Goal: Task Accomplishment & Management: Complete application form

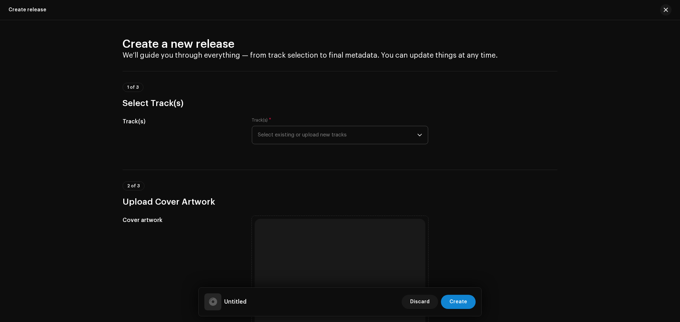
click at [343, 132] on span "Select existing or upload new tracks" at bounding box center [337, 135] width 159 height 18
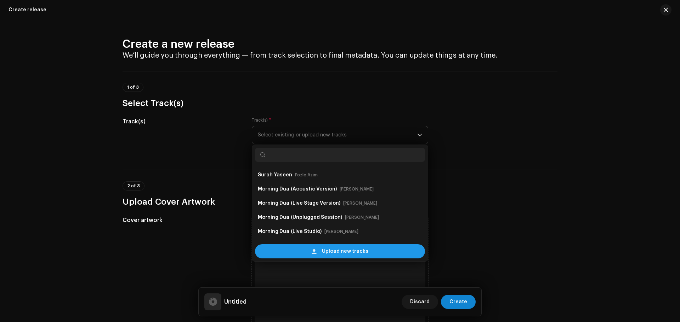
scroll to position [11, 0]
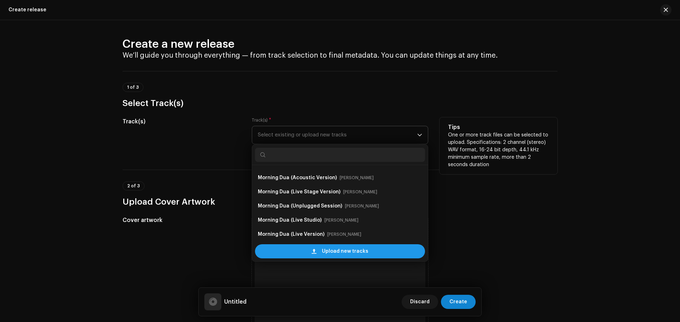
click at [348, 252] on span "Upload new tracks" at bounding box center [345, 252] width 46 height 14
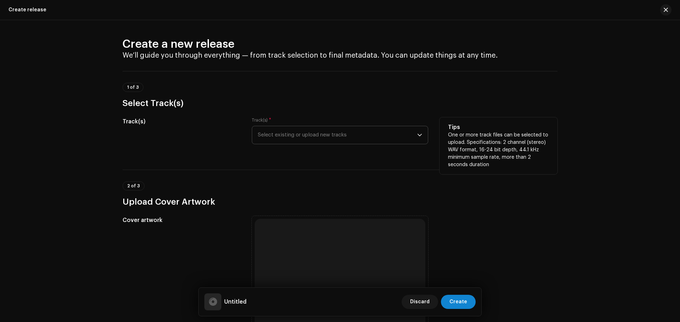
click at [353, 134] on span "Select existing or upload new tracks" at bounding box center [337, 135] width 159 height 18
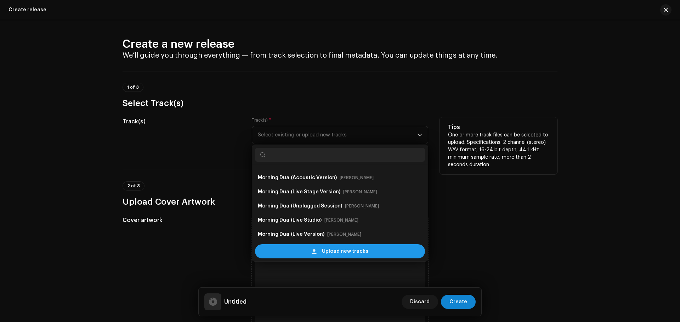
click at [350, 251] on span "Upload new tracks" at bounding box center [345, 252] width 46 height 14
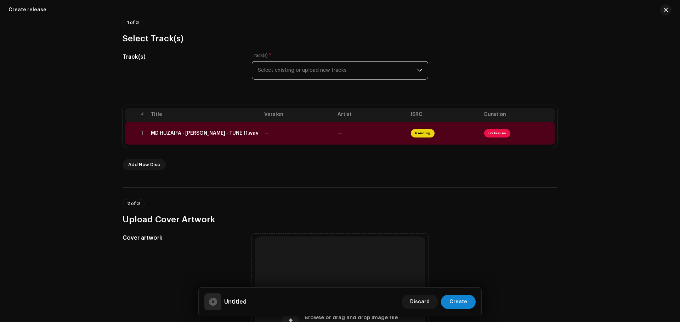
scroll to position [71, 0]
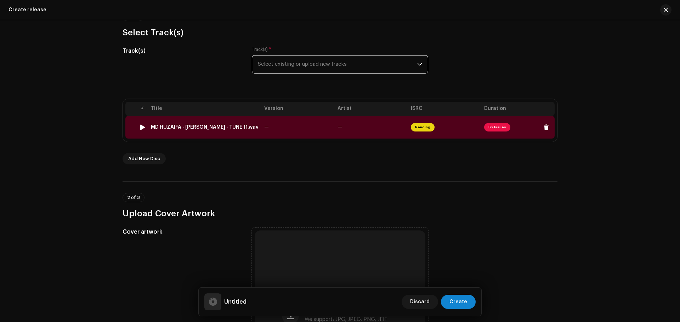
click at [492, 125] on span "Fix Issues" at bounding box center [497, 127] width 26 height 8
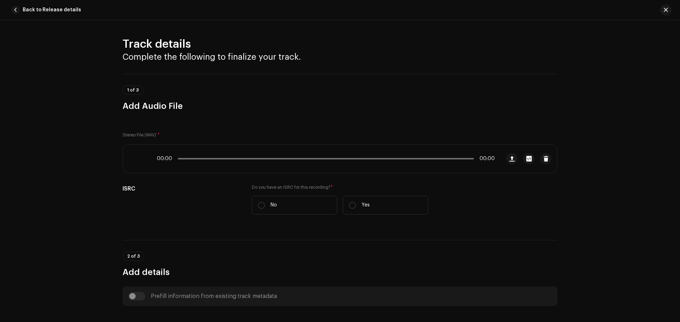
scroll to position [264, 0]
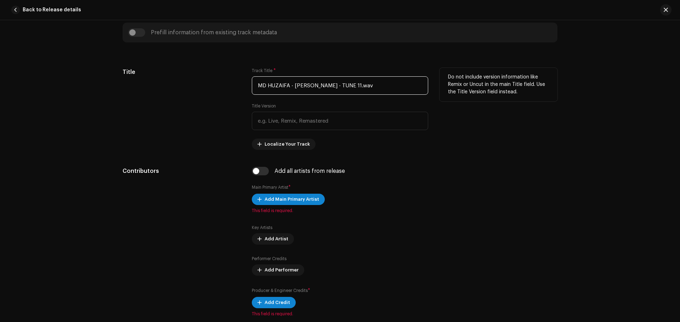
drag, startPoint x: 398, startPoint y: 84, endPoint x: 170, endPoint y: 91, distance: 228.4
click at [170, 91] on div "Title Track Title * MD HUZAIFA - SURAH AR-RAHMAN - TUNE 11.wav Title Version Lo…" at bounding box center [339, 109] width 435 height 82
paste input "Surah Ar-Rahman"
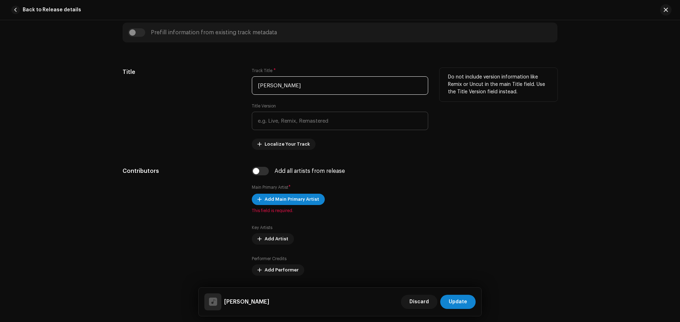
type input "Surah Ar-Rahman"
click at [276, 125] on input "text" at bounding box center [340, 121] width 176 height 18
paste input "Studio Version"
click at [305, 123] on input "text" at bounding box center [340, 121] width 176 height 18
type input "Studio Version"
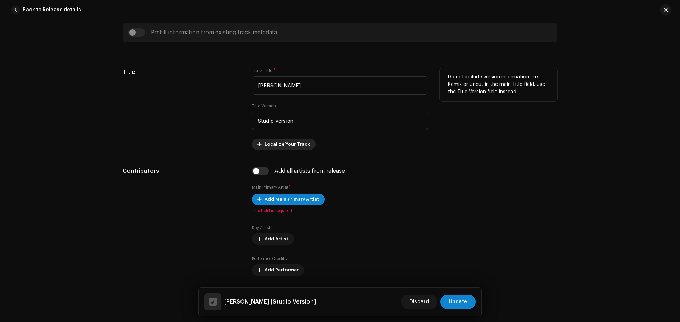
click at [292, 139] on span "Localize Your Track" at bounding box center [286, 144] width 45 height 14
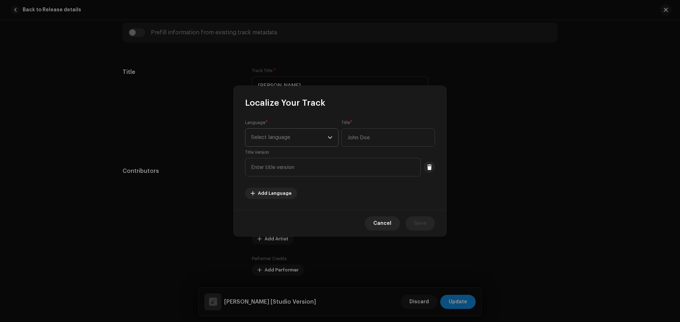
click at [291, 146] on span "Select language" at bounding box center [289, 138] width 76 height 18
click at [292, 141] on span "Select language" at bounding box center [289, 138] width 76 height 18
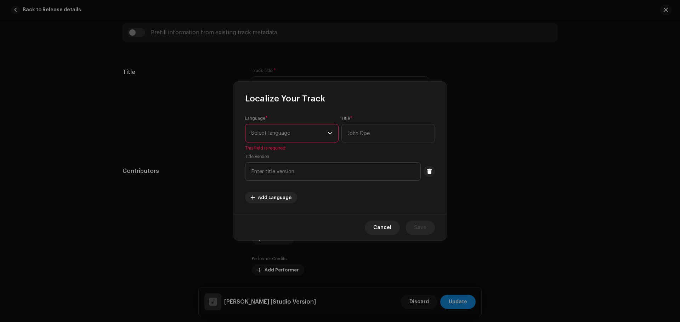
click at [298, 133] on span "Select language" at bounding box center [289, 134] width 76 height 18
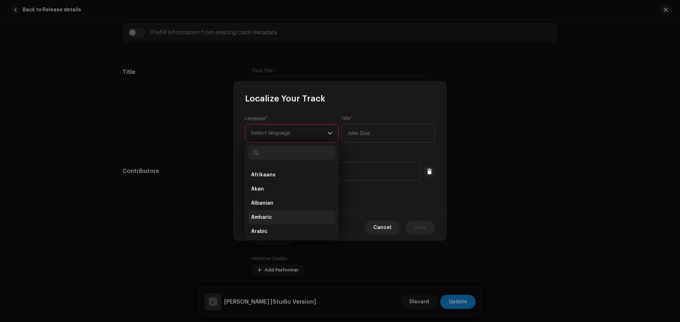
scroll to position [65, 0]
click at [273, 197] on li "Arabic" at bounding box center [291, 193] width 87 height 14
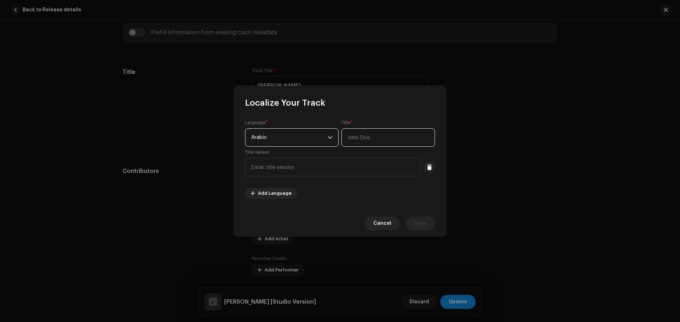
click at [374, 140] on input "text" at bounding box center [387, 137] width 93 height 18
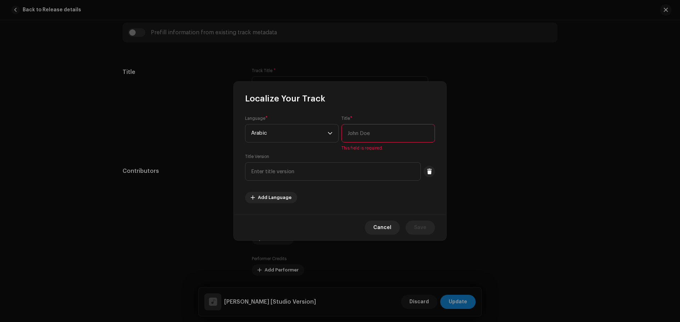
click at [380, 126] on input "text" at bounding box center [387, 133] width 93 height 18
paste input "Zikrullah TV"
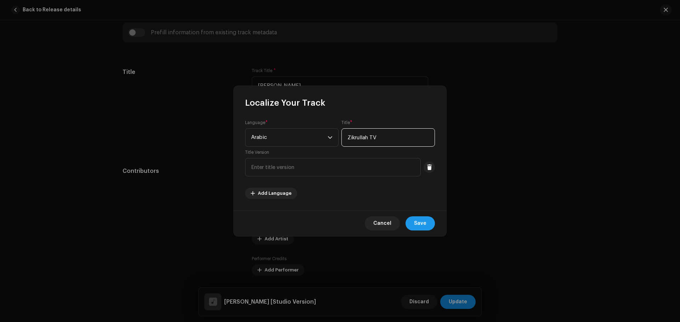
type input "Zikrullah TV"
click at [418, 225] on span "Save" at bounding box center [420, 224] width 12 height 14
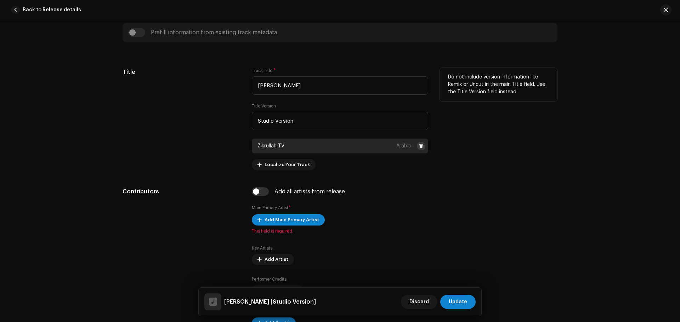
click at [419, 146] on span at bounding box center [421, 146] width 4 height 6
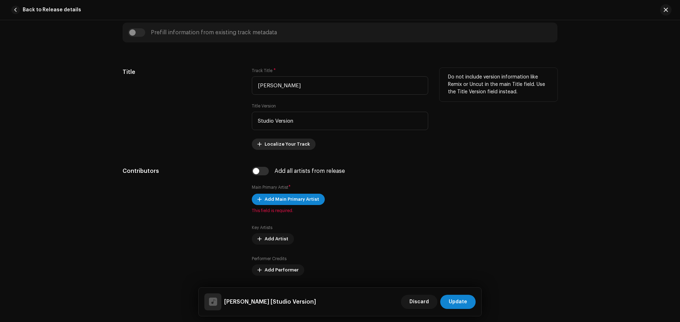
click at [292, 143] on span "Localize Your Track" at bounding box center [286, 144] width 45 height 14
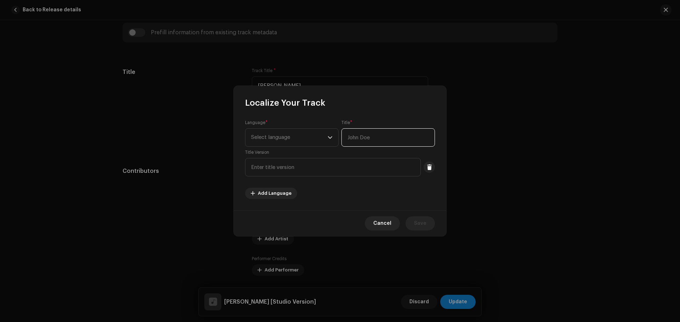
click at [368, 136] on input "text" at bounding box center [387, 137] width 93 height 18
drag, startPoint x: 365, startPoint y: 138, endPoint x: 324, endPoint y: 138, distance: 41.8
click at [324, 138] on div "Language * Select language Title * v Title Version" at bounding box center [340, 148] width 190 height 57
paste input "سورة الرحمن"
type input "سورة الرحمن"
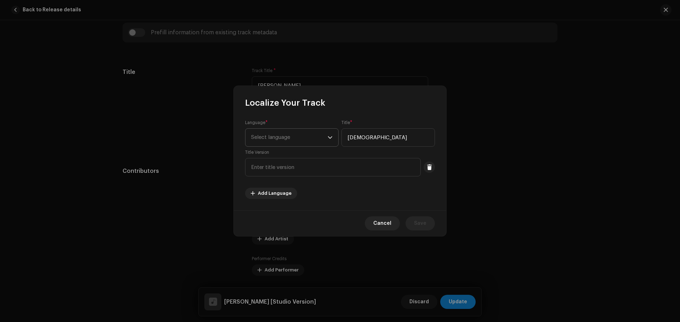
click at [293, 136] on span "Select language" at bounding box center [289, 138] width 76 height 18
click at [263, 187] on li "Arabic" at bounding box center [291, 191] width 87 height 14
drag, startPoint x: 431, startPoint y: 224, endPoint x: 426, endPoint y: 219, distance: 7.0
click at [429, 223] on button "Save" at bounding box center [419, 224] width 29 height 14
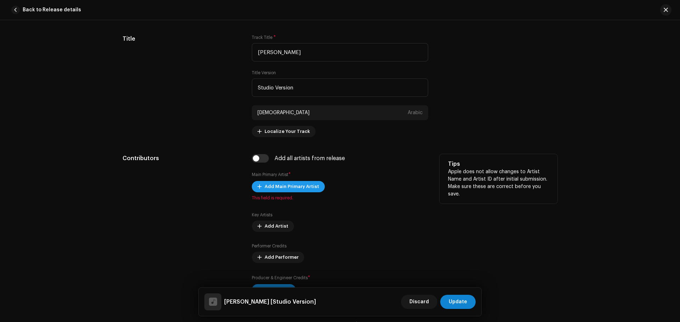
scroll to position [335, 0]
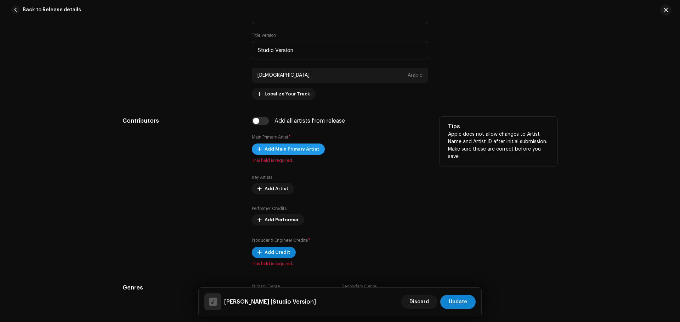
click at [274, 155] on span "Add Main Primary Artist" at bounding box center [291, 149] width 55 height 14
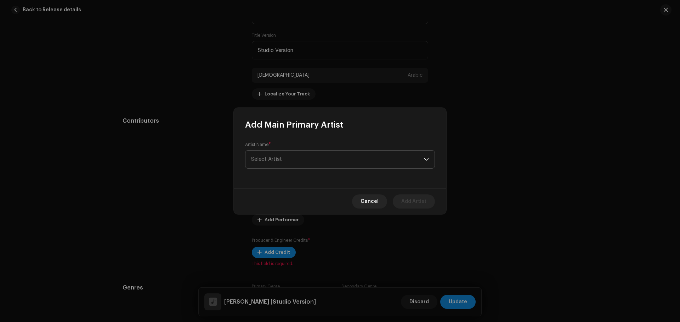
click at [287, 161] on span "Select Artist" at bounding box center [337, 160] width 173 height 18
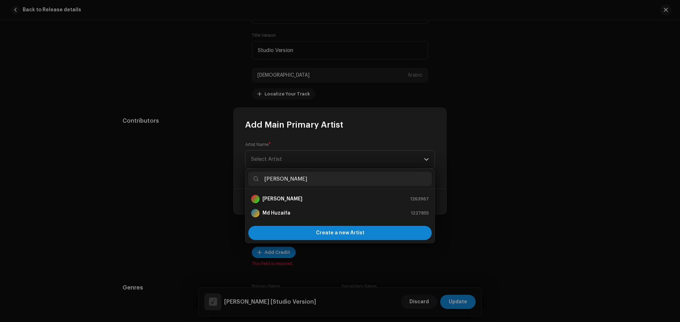
type input "huza"
click at [274, 213] on strong "Md Huzaifa" at bounding box center [276, 213] width 28 height 7
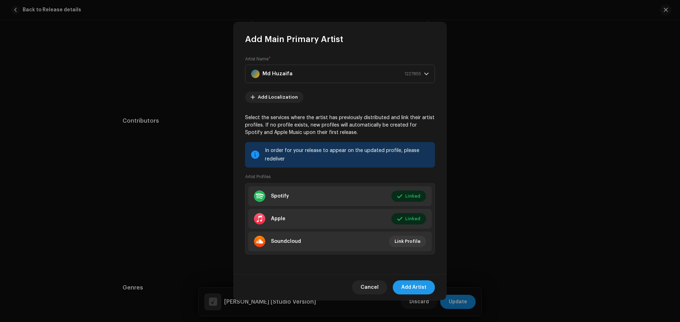
click at [418, 286] on span "Add Artist" at bounding box center [413, 288] width 25 height 14
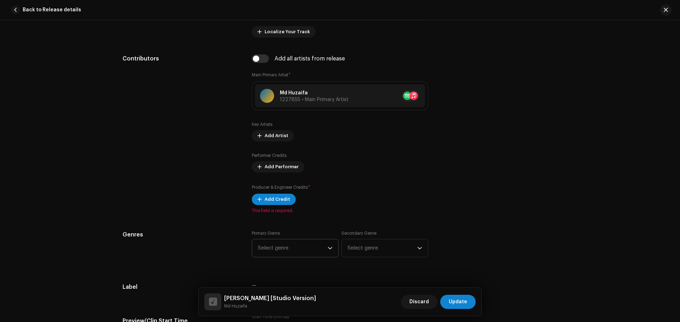
scroll to position [441, 0]
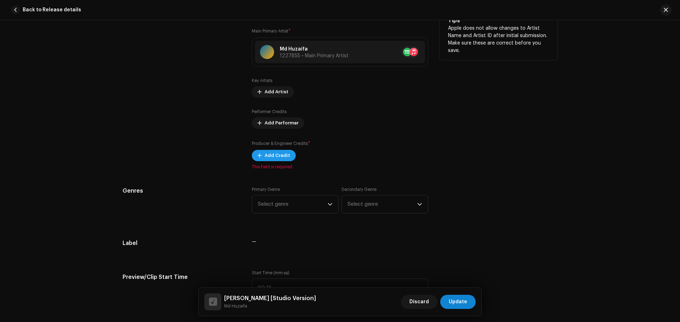
click at [279, 156] on span "Add Credit" at bounding box center [276, 156] width 25 height 14
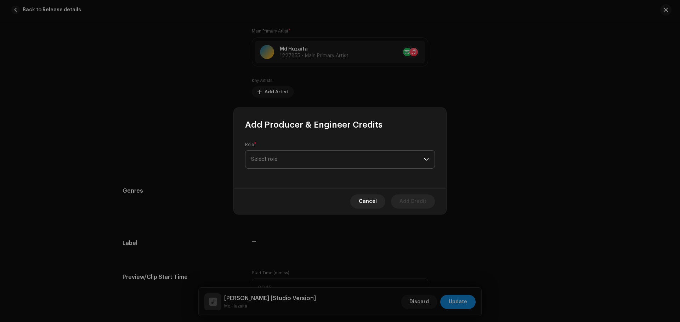
click at [304, 159] on span "Select role" at bounding box center [337, 160] width 173 height 18
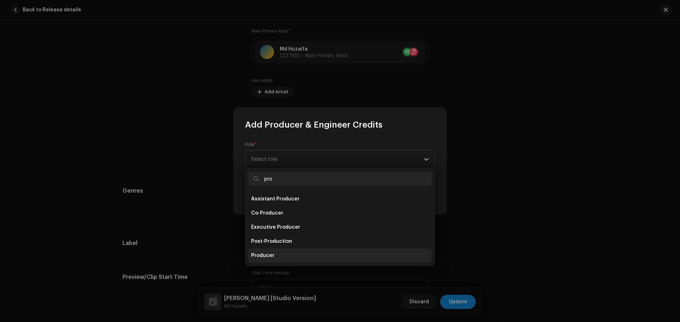
type input "pro"
click at [268, 253] on span "Producer" at bounding box center [262, 255] width 23 height 7
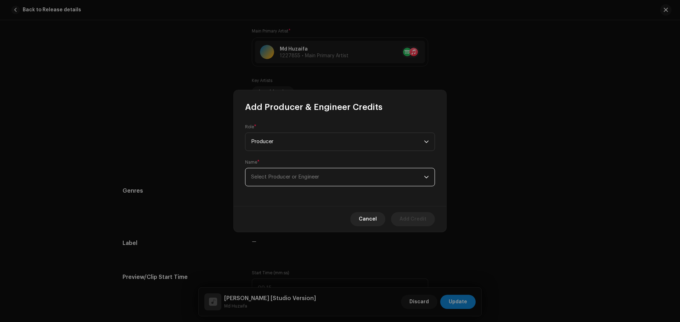
click at [284, 182] on span "Select Producer or Engineer" at bounding box center [337, 177] width 173 height 18
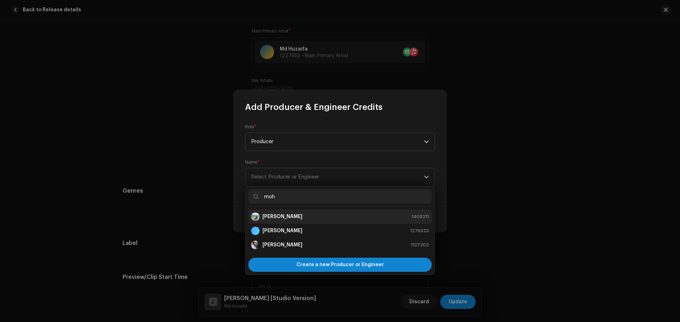
type input "moh"
click at [302, 216] on strong "[PERSON_NAME]" at bounding box center [282, 216] width 40 height 7
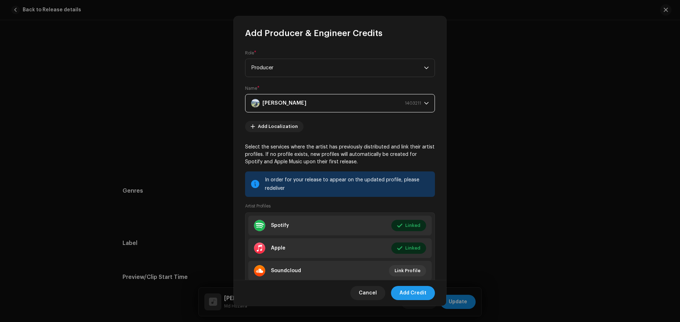
click at [422, 293] on span "Add Credit" at bounding box center [412, 293] width 27 height 14
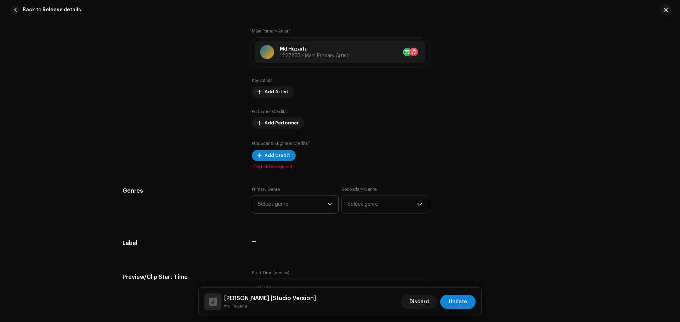
click at [291, 208] on span "Select genre" at bounding box center [293, 205] width 70 height 18
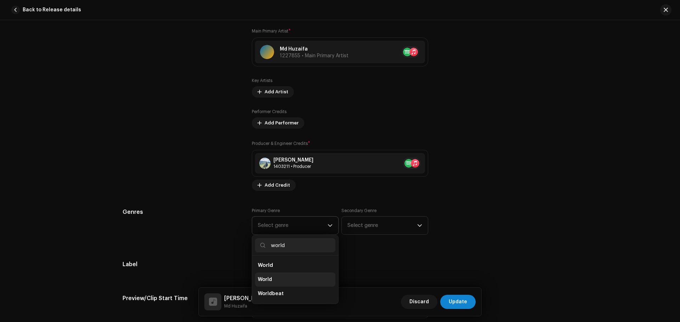
type input "world"
click at [276, 277] on li "World" at bounding box center [295, 280] width 80 height 14
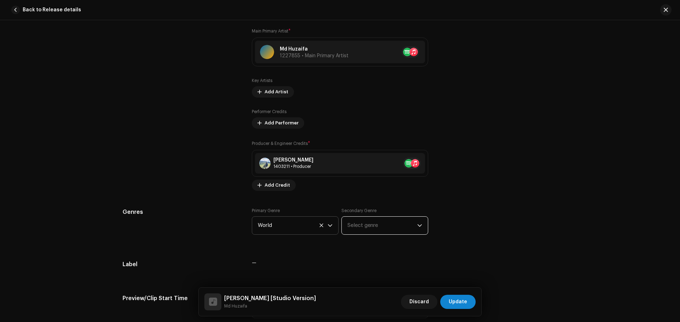
click at [364, 231] on span "Select genre" at bounding box center [382, 226] width 70 height 18
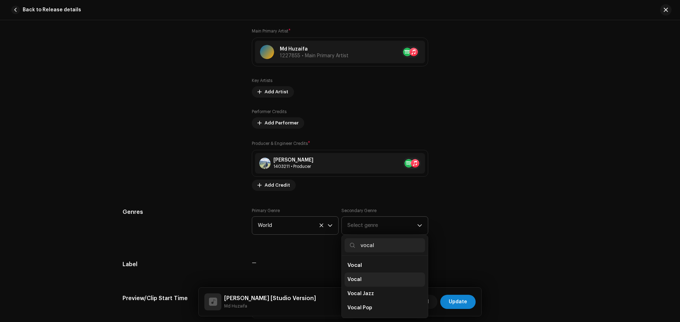
type input "vocal"
click at [353, 281] on span "Vocal" at bounding box center [354, 279] width 14 height 7
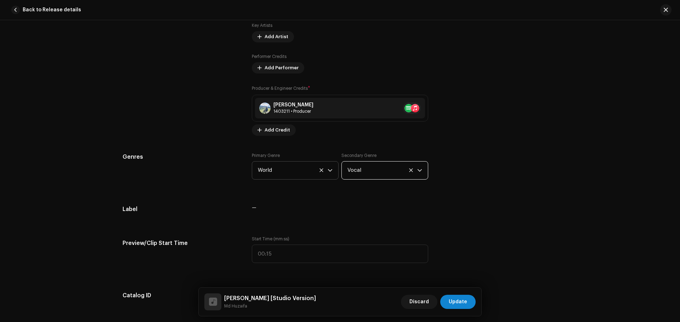
scroll to position [618, 0]
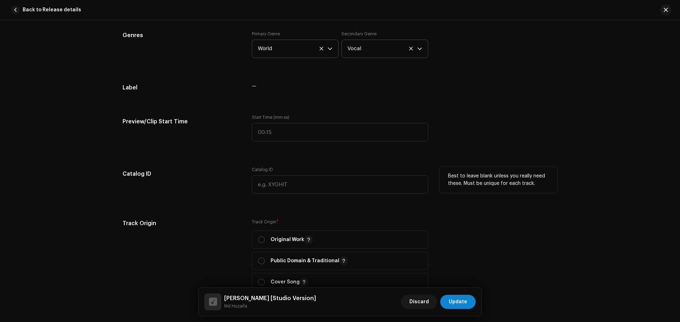
click at [206, 171] on h5 "Catalog ID" at bounding box center [181, 174] width 118 height 14
click at [279, 241] on p "Original Work" at bounding box center [291, 240] width 42 height 8
radio input "true"
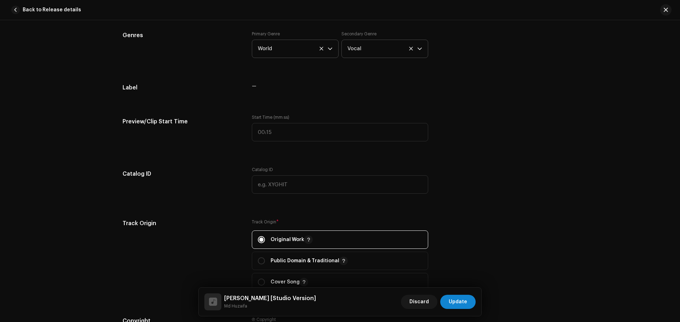
scroll to position [795, 0]
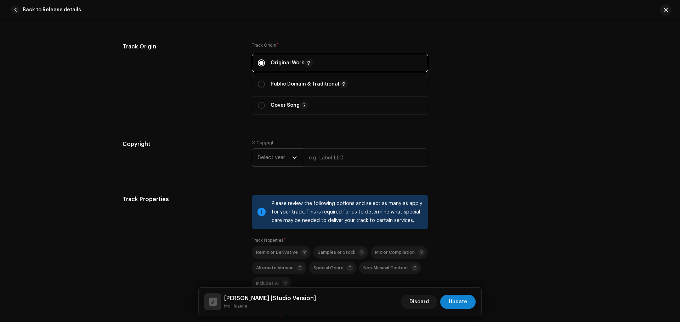
click at [281, 154] on span "Select year" at bounding box center [275, 158] width 34 height 18
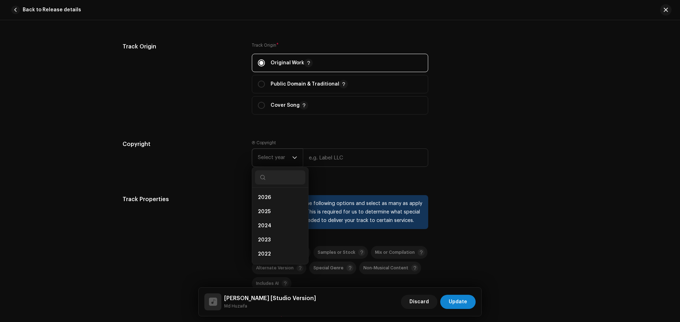
drag, startPoint x: 264, startPoint y: 208, endPoint x: 304, endPoint y: 177, distance: 50.4
click at [264, 209] on span "2025" at bounding box center [264, 211] width 13 height 7
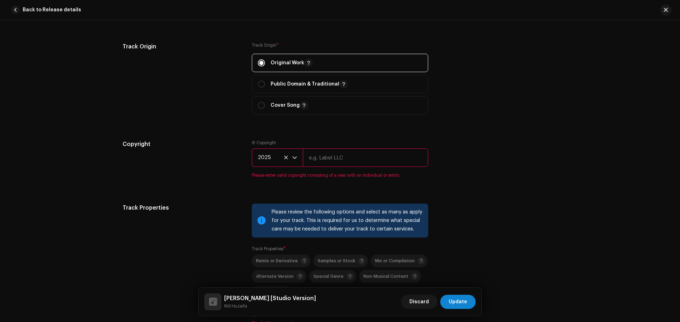
drag, startPoint x: 314, startPoint y: 165, endPoint x: 317, endPoint y: 162, distance: 4.8
click at [316, 164] on input "text" at bounding box center [365, 158] width 125 height 18
type input "Zikrullah TV"
click at [362, 182] on div "Track details Complete the following to finalize your track. 1 of 3 Add Audio F…" at bounding box center [339, 0] width 457 height 1517
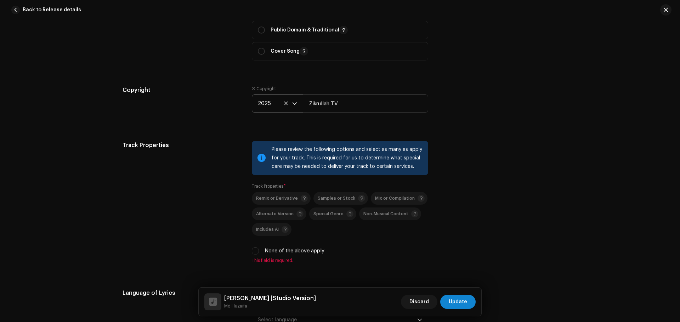
scroll to position [937, 0]
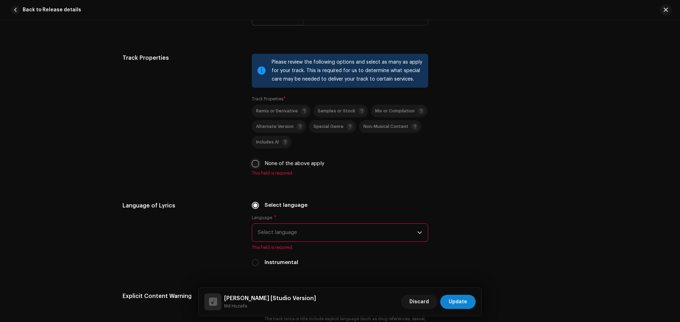
click at [255, 167] on input "None of the above apply" at bounding box center [255, 163] width 7 height 7
checkbox input "true"
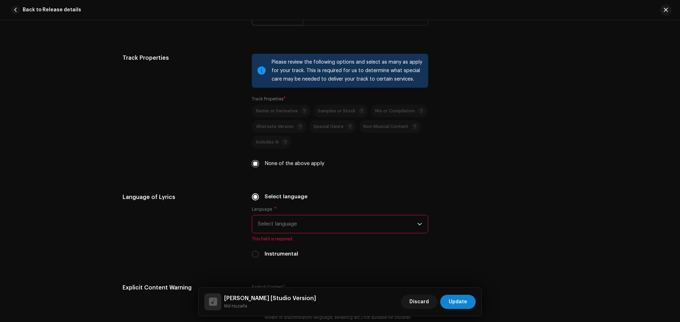
click at [296, 221] on span "Select language" at bounding box center [337, 225] width 159 height 18
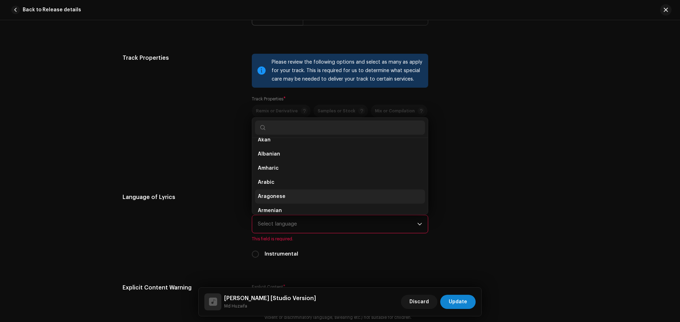
scroll to position [82, 0]
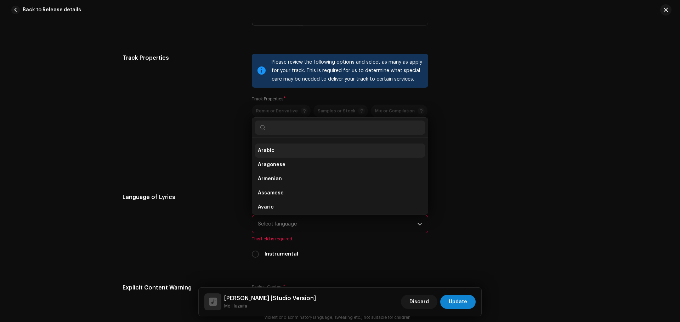
click at [263, 148] on span "Arabic" at bounding box center [266, 150] width 17 height 7
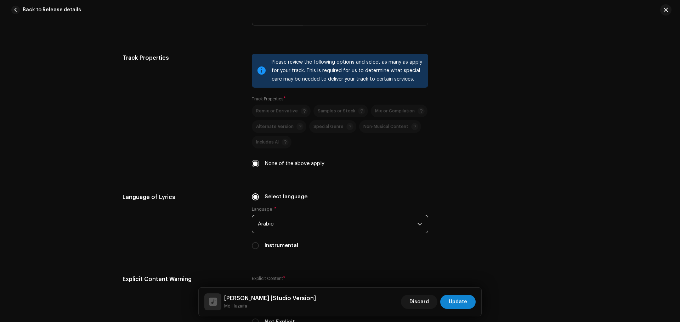
scroll to position [1078, 0]
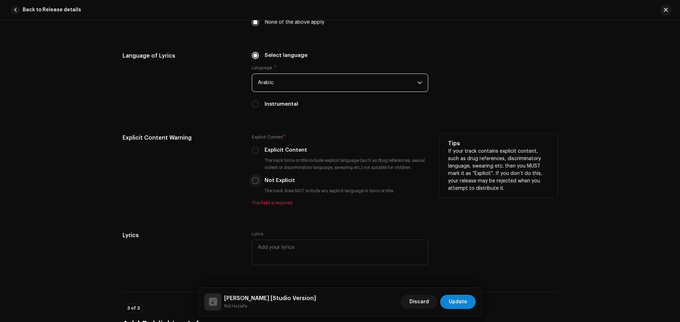
click at [252, 182] on input "Not Explicit" at bounding box center [255, 180] width 7 height 7
radio input "true"
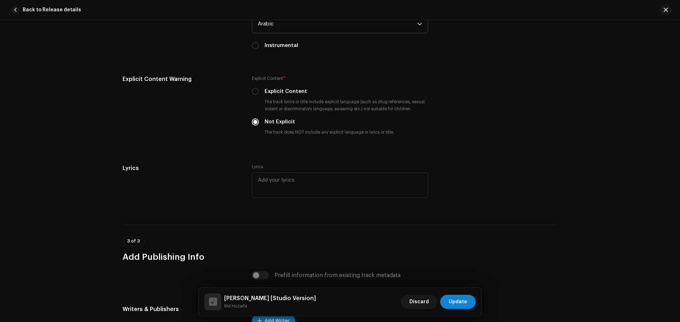
scroll to position [1220, 0]
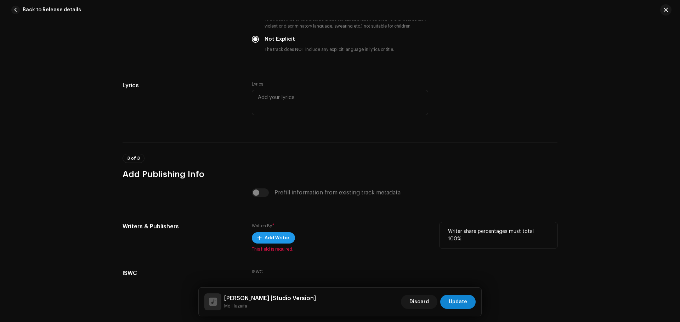
click at [271, 242] on span "Add Writer" at bounding box center [276, 238] width 25 height 14
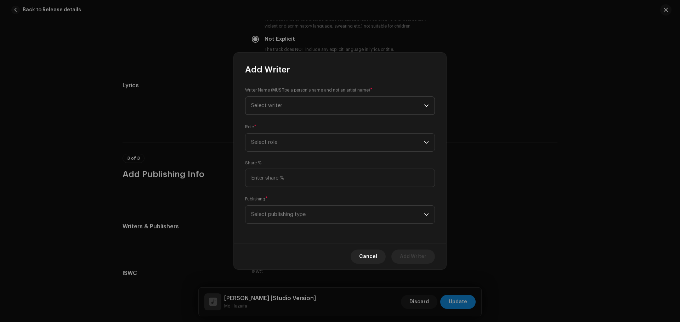
click at [299, 103] on span "Select writer" at bounding box center [337, 106] width 173 height 18
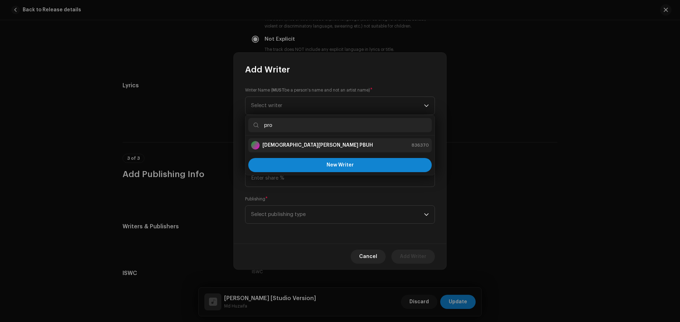
type input "pro"
click at [288, 145] on strong "[DEMOGRAPHIC_DATA][PERSON_NAME] PBUH" at bounding box center [317, 145] width 110 height 7
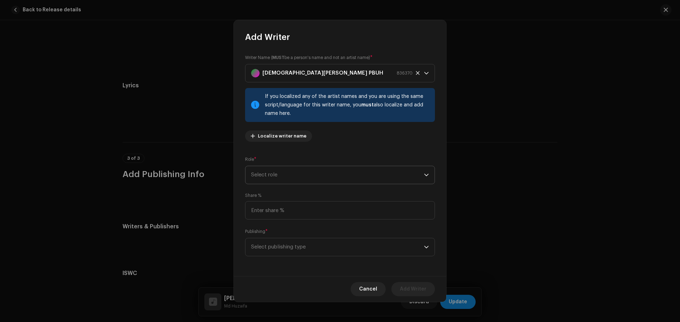
click at [280, 171] on span "Select role" at bounding box center [337, 175] width 173 height 18
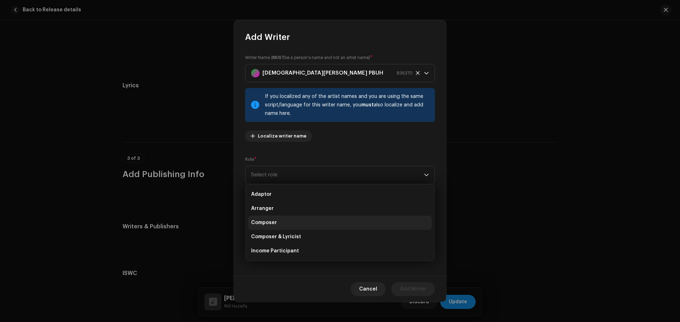
scroll to position [71, 0]
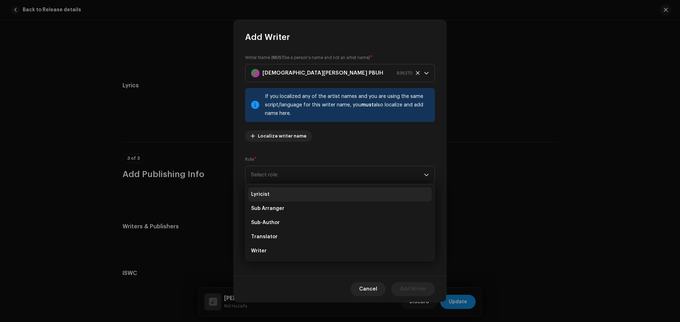
click at [261, 193] on span "Lyricist" at bounding box center [260, 194] width 18 height 7
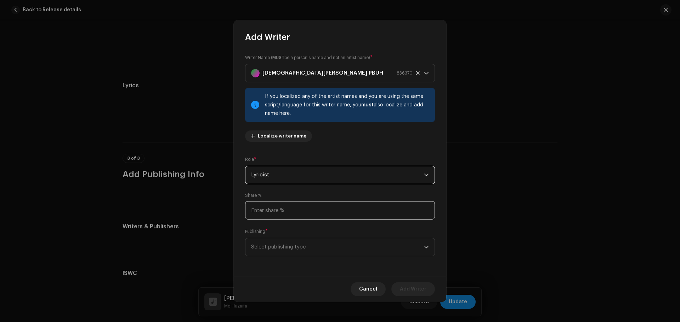
click at [265, 206] on input at bounding box center [340, 210] width 190 height 18
type input "50.00"
click at [278, 252] on span "Select publishing type" at bounding box center [337, 248] width 173 height 18
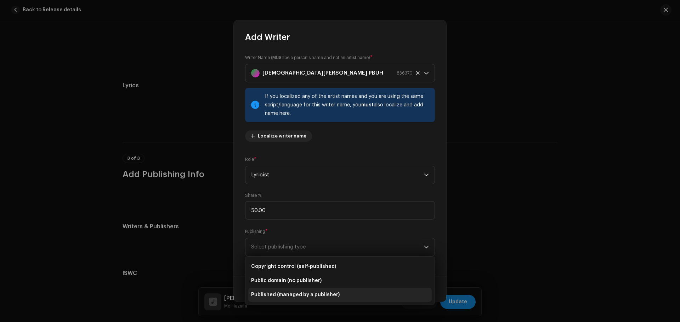
click at [285, 296] on span "Published (managed by a publisher)" at bounding box center [295, 295] width 88 height 7
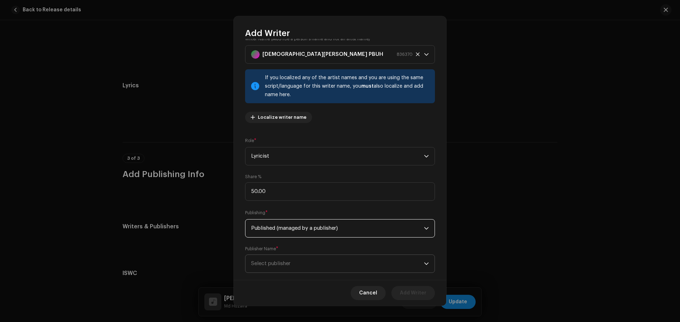
scroll to position [27, 0]
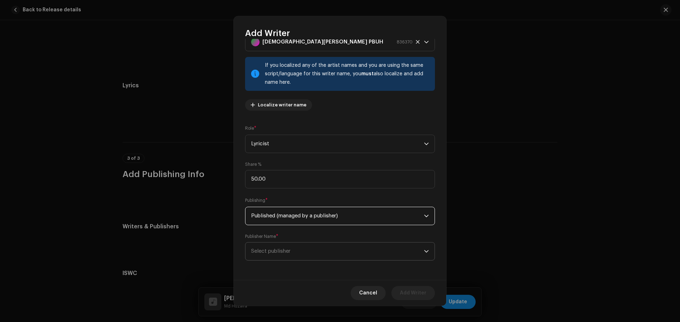
click at [297, 255] on span "Select publisher" at bounding box center [337, 252] width 173 height 18
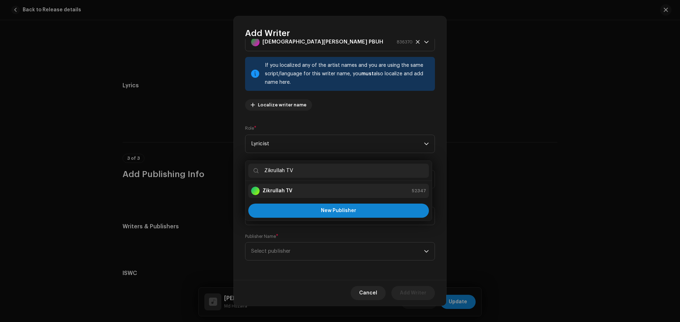
type input "Zikrullah TV"
click at [297, 191] on div "Zikrullah TV 52347" at bounding box center [338, 191] width 175 height 8
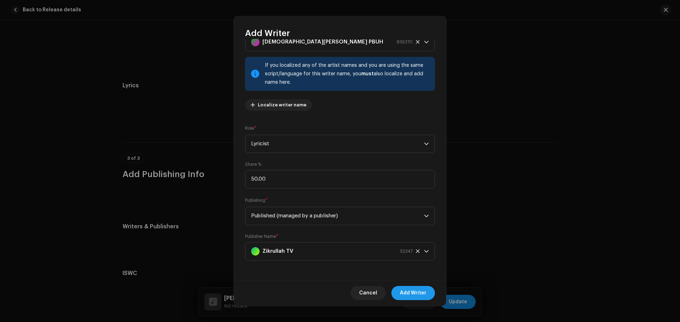
click at [417, 295] on span "Add Writer" at bounding box center [413, 293] width 27 height 14
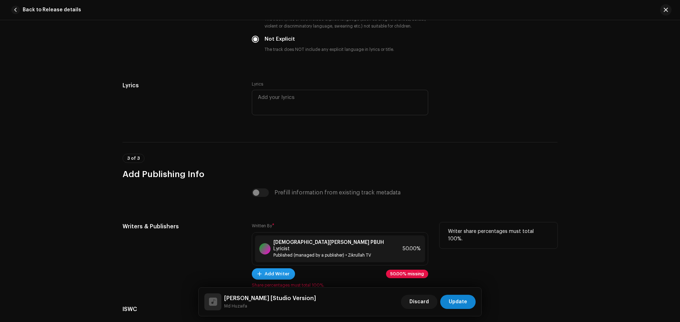
click at [264, 267] on span "Add Writer" at bounding box center [276, 274] width 25 height 14
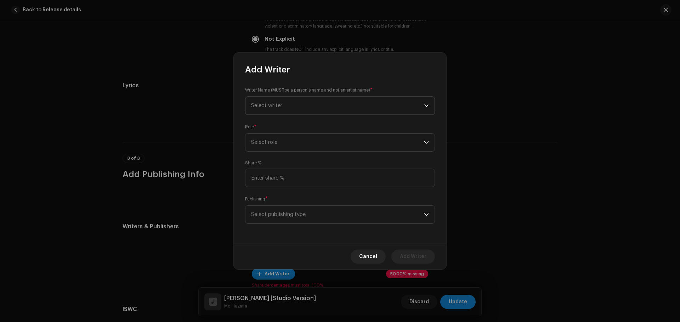
click at [292, 105] on span "Select writer" at bounding box center [337, 106] width 173 height 18
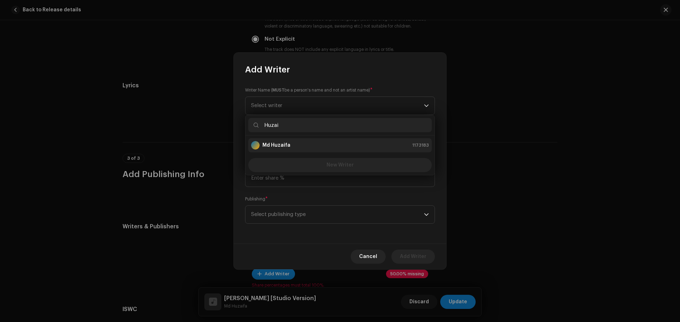
type input "Huzai"
click at [281, 147] on strong "Md Huzaifa" at bounding box center [276, 145] width 28 height 7
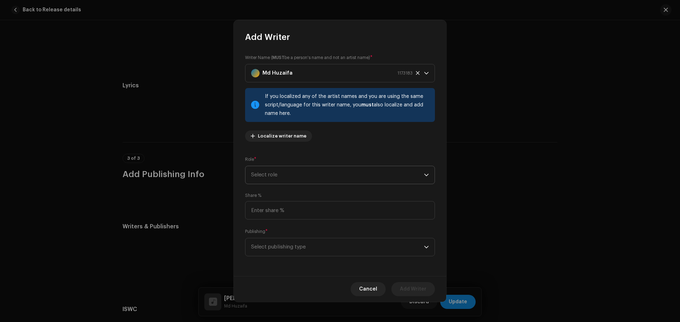
click at [281, 173] on span "Select role" at bounding box center [337, 175] width 173 height 18
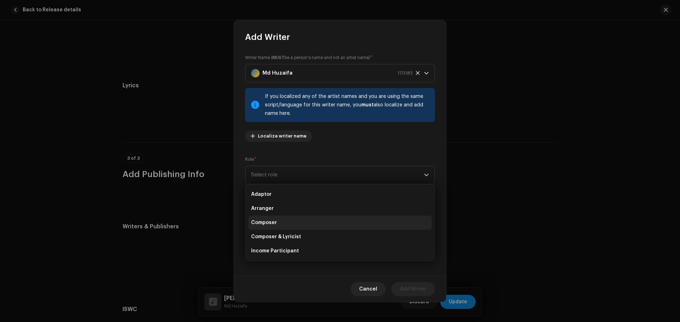
click at [278, 222] on li "Composer" at bounding box center [339, 223] width 183 height 14
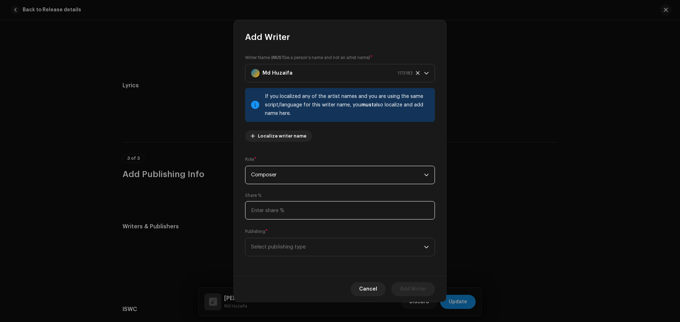
click at [282, 213] on input at bounding box center [340, 210] width 190 height 18
type input "50.00"
click at [282, 246] on span "Select publishing type" at bounding box center [337, 248] width 173 height 18
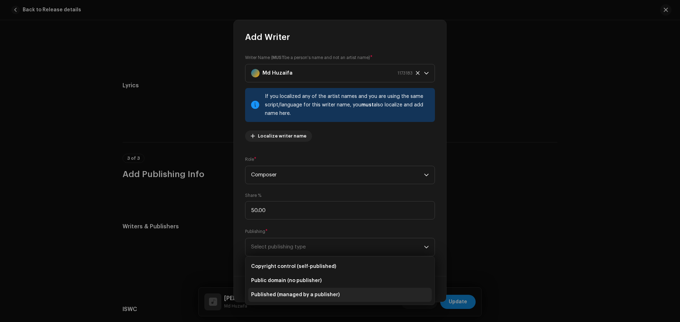
click at [289, 297] on span "Published (managed by a publisher)" at bounding box center [295, 295] width 88 height 7
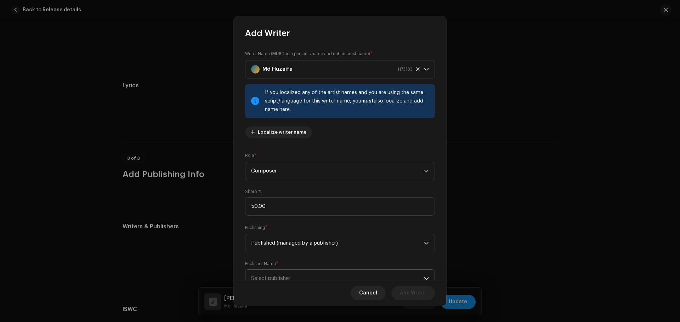
click at [297, 272] on span "Select publisher" at bounding box center [337, 279] width 173 height 18
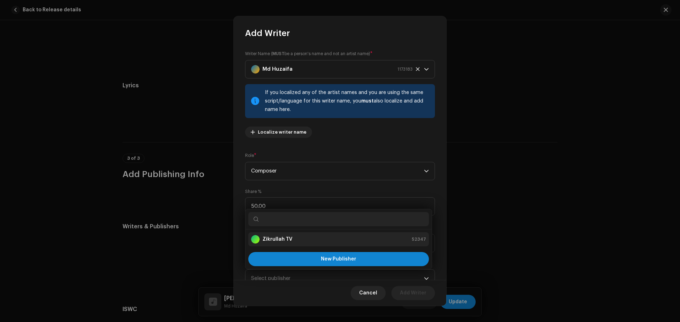
click at [282, 240] on strong "Zikrullah TV" at bounding box center [277, 239] width 30 height 7
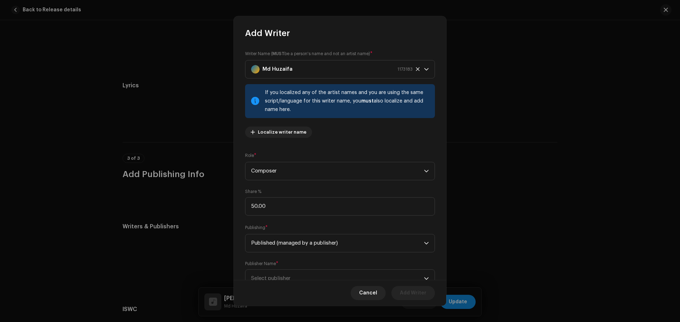
scroll to position [7, 0]
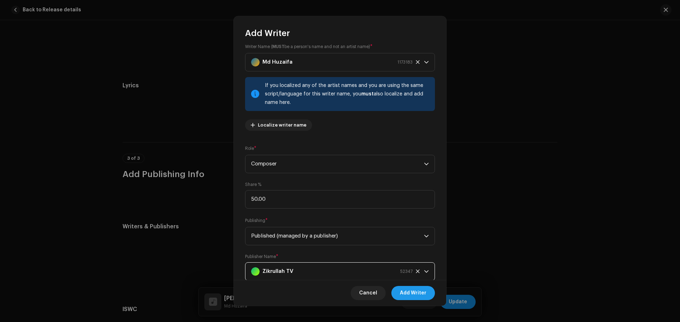
click at [410, 294] on span "Add Writer" at bounding box center [413, 293] width 27 height 14
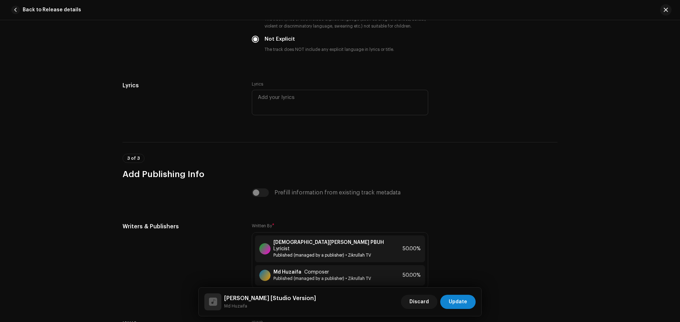
click at [476, 304] on div "Surah Ar-Rahman [Studio Version] Md Huzaifa Discard Update" at bounding box center [340, 302] width 282 height 28
click at [466, 300] on span "Update" at bounding box center [457, 302] width 18 height 14
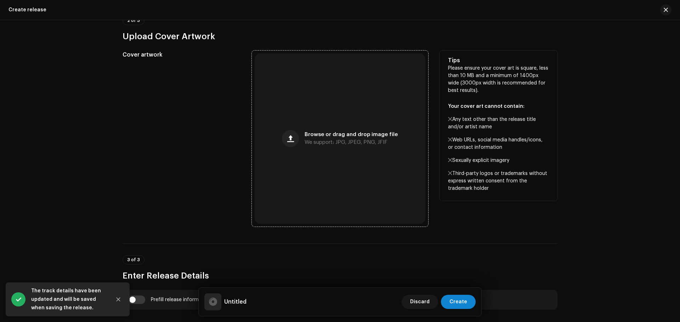
scroll to position [425, 0]
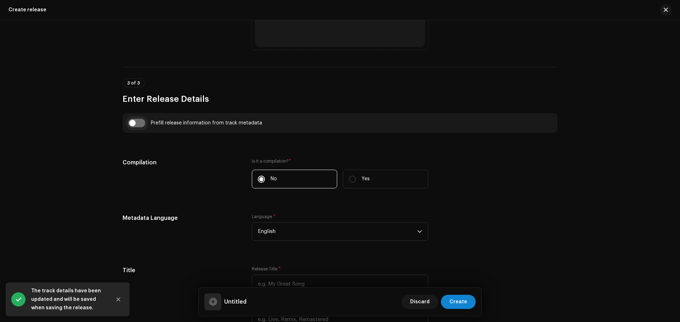
click at [137, 120] on input "checkbox" at bounding box center [136, 123] width 17 height 8
checkbox input "true"
type input "Surah Ar-Rahman"
type input "Studio Version"
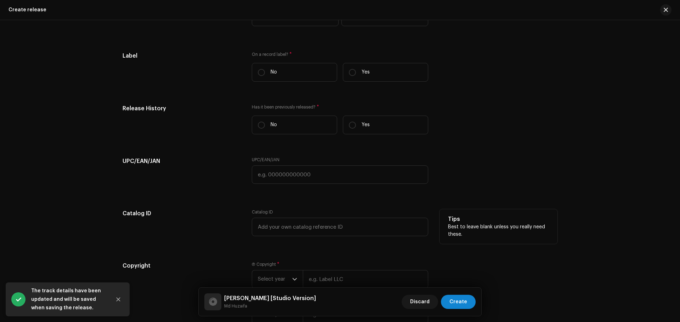
scroll to position [991, 0]
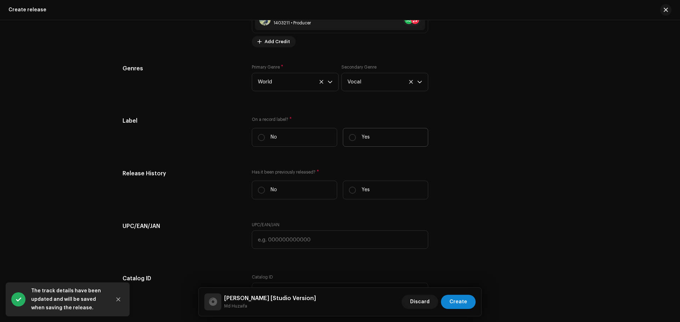
click at [359, 141] on label "Yes" at bounding box center [385, 137] width 85 height 19
click at [356, 141] on input "Yes" at bounding box center [352, 137] width 7 height 7
radio input "true"
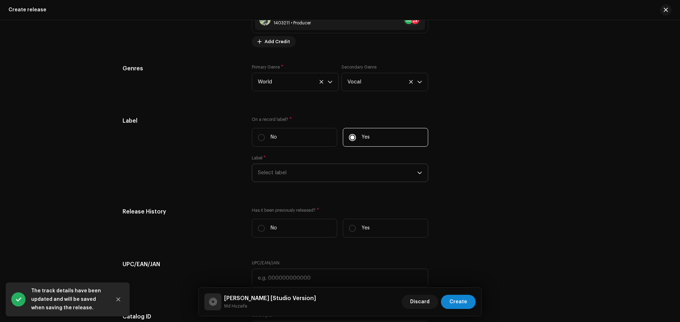
click at [331, 173] on span "Select label" at bounding box center [337, 173] width 159 height 18
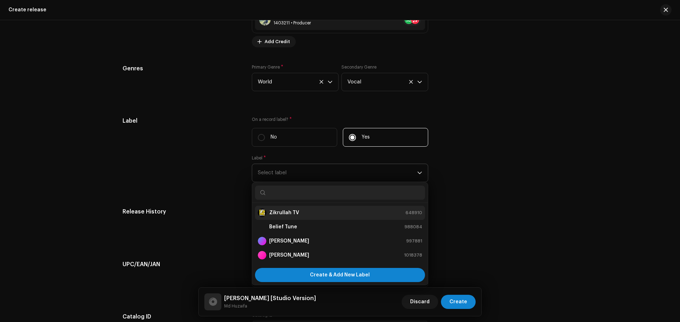
click at [292, 213] on strong "Zikrullah TV" at bounding box center [284, 213] width 30 height 7
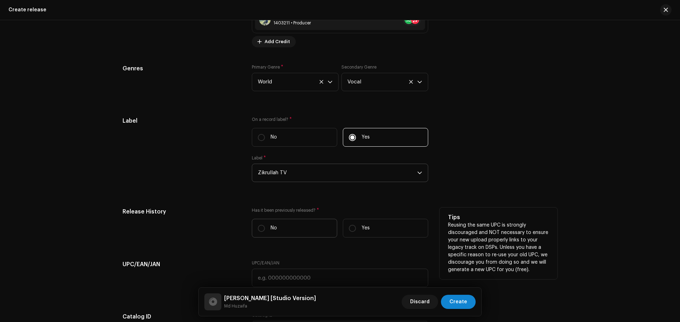
click at [283, 225] on label "No" at bounding box center [294, 228] width 85 height 19
click at [265, 225] on input "No" at bounding box center [261, 228] width 7 height 7
radio input "true"
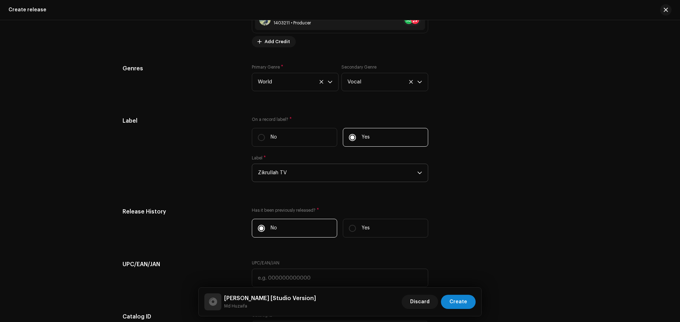
scroll to position [1168, 0]
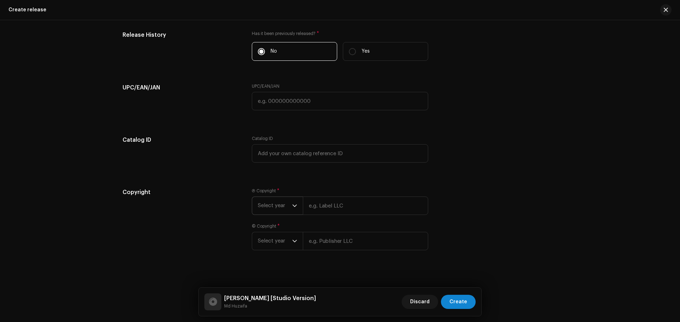
click at [284, 206] on span "Select year" at bounding box center [275, 206] width 34 height 18
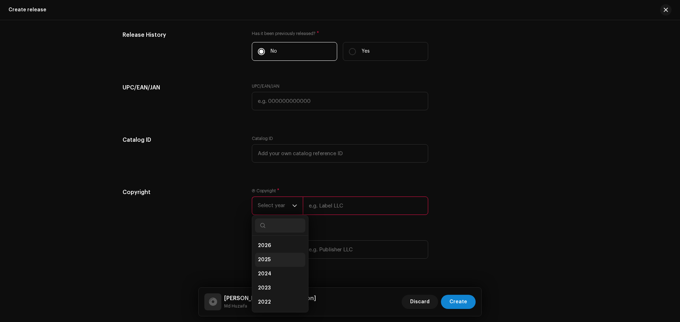
click at [265, 253] on li "2025" at bounding box center [280, 260] width 50 height 14
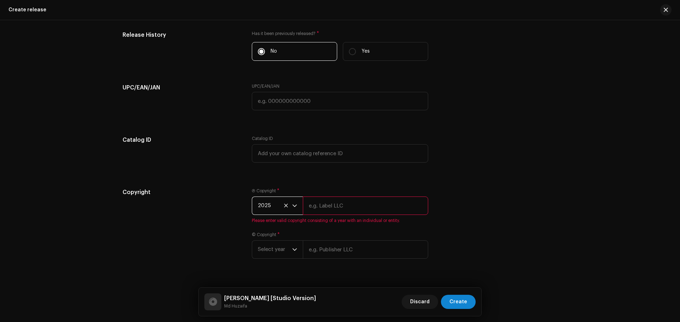
click at [325, 211] on input "text" at bounding box center [365, 206] width 125 height 18
paste input "Zikrullah TV"
type input "Zikrullah TV"
click at [325, 245] on input "text" at bounding box center [365, 241] width 125 height 18
paste input "Zikrullah TV"
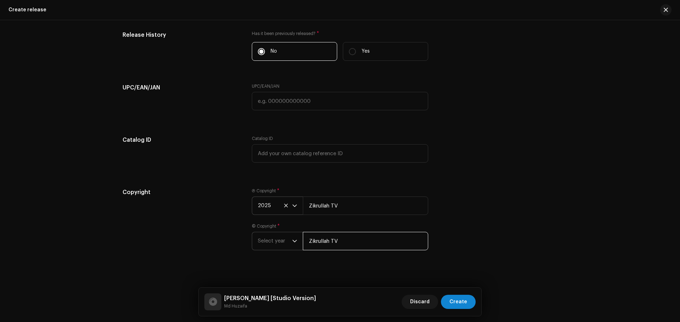
type input "Zikrullah TV"
click at [290, 242] on span "Select year" at bounding box center [275, 242] width 34 height 18
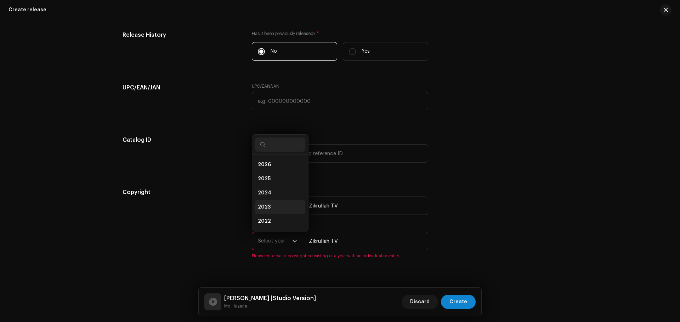
scroll to position [11, 0]
click at [270, 167] on li "2025" at bounding box center [280, 168] width 50 height 14
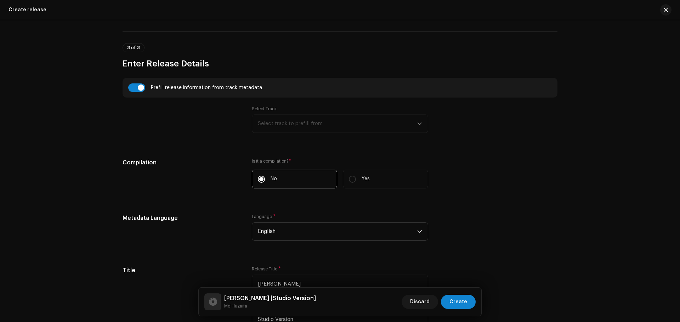
scroll to position [283, 0]
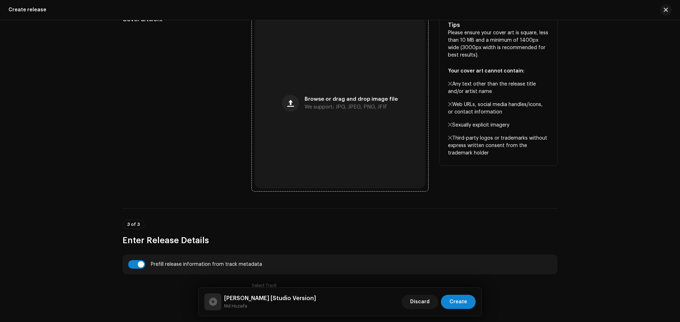
click at [314, 111] on div "Browse or drag and drop image file We support: JPG, JPEG, PNG, JFIF" at bounding box center [339, 103] width 171 height 171
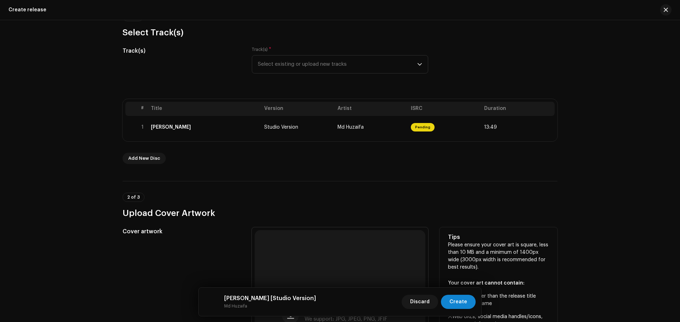
scroll to position [212, 0]
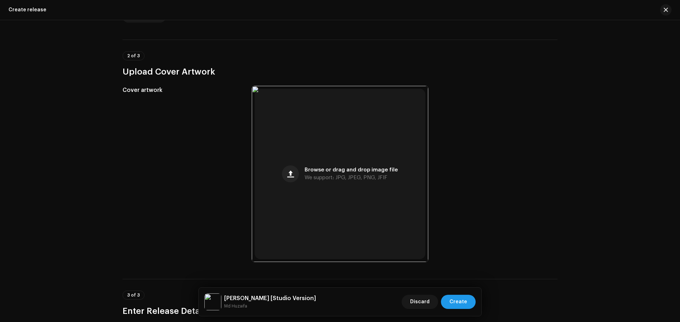
click at [465, 303] on span "Create" at bounding box center [458, 302] width 18 height 14
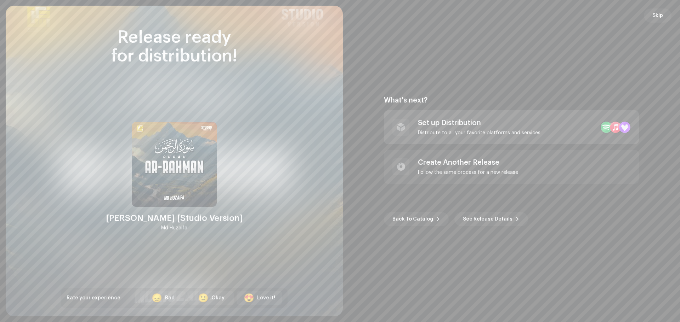
click at [480, 122] on div "Set up Distribution" at bounding box center [479, 123] width 122 height 8
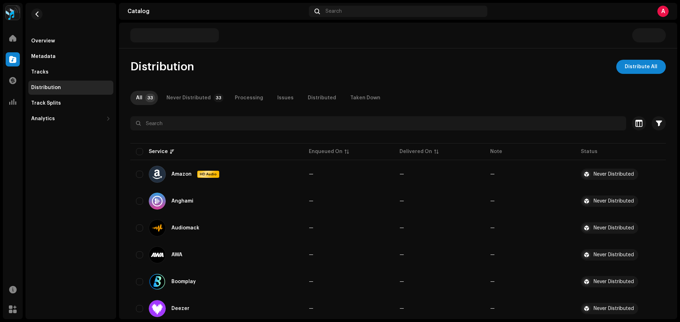
click at [85, 173] on div "Overview Metadata Tracks Distribution Track Splits Analytics Consumption Engage…" at bounding box center [70, 161] width 91 height 317
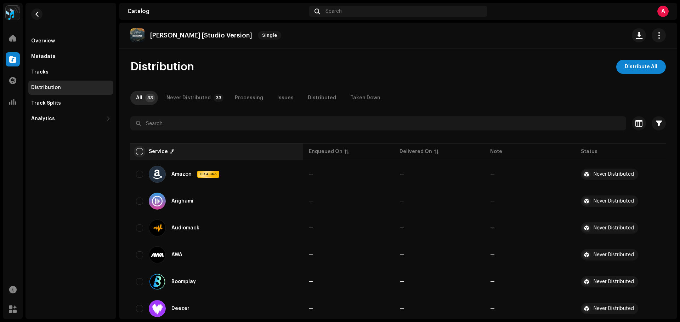
click at [138, 149] on input "checkbox" at bounding box center [139, 151] width 7 height 7
checkbox input "true"
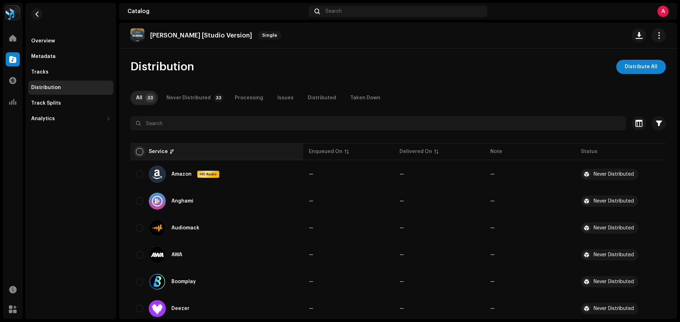
checkbox input "true"
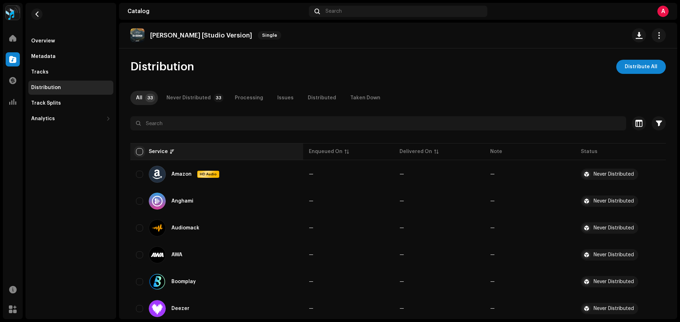
checkbox input "true"
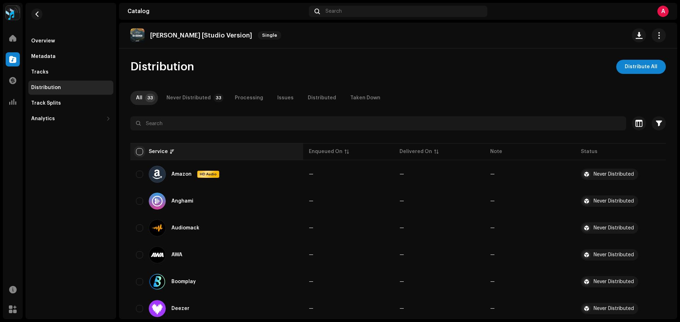
checkbox input "true"
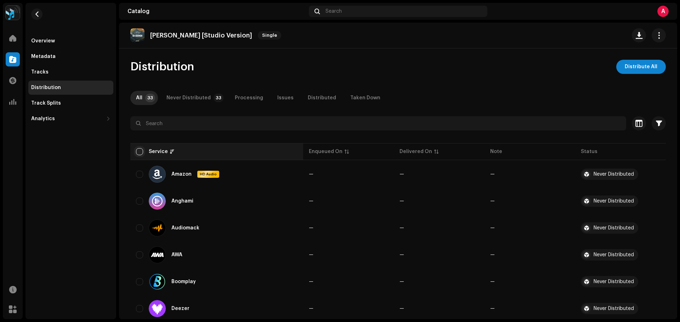
checkbox input "true"
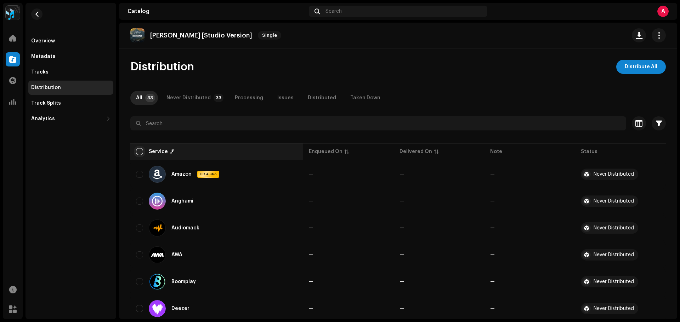
checkbox input "true"
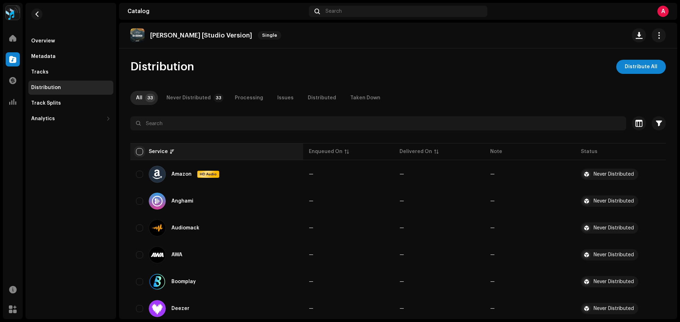
checkbox input "true"
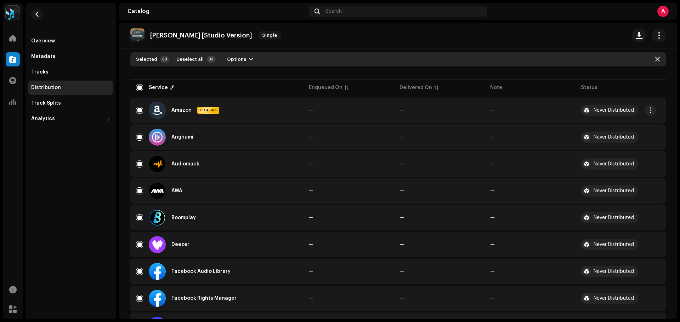
scroll to position [71, 0]
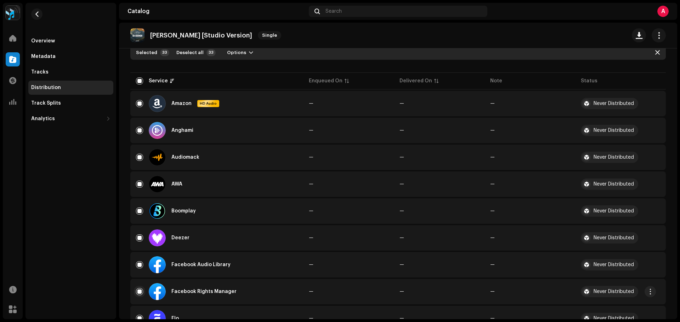
click at [140, 290] on input "Row Selected" at bounding box center [139, 291] width 7 height 7
checkbox input "false"
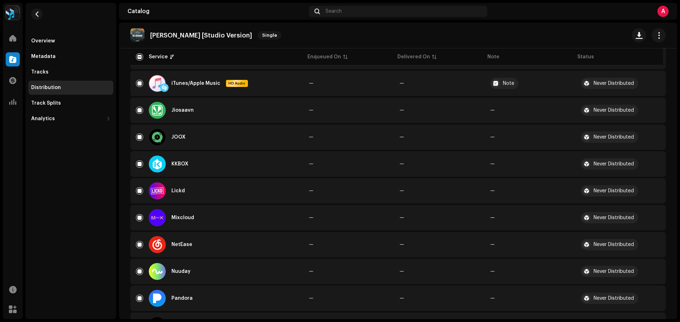
scroll to position [389, 0]
click at [141, 81] on input "Row Selected" at bounding box center [139, 82] width 7 height 7
checkbox input "false"
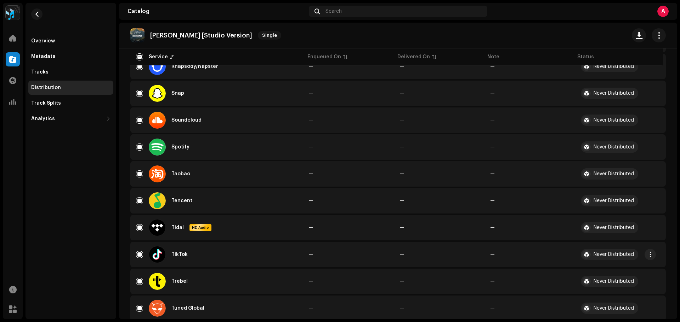
scroll to position [743, 0]
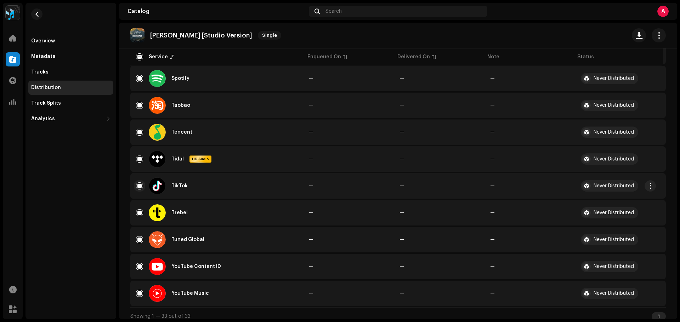
click at [141, 188] on input "Row Selected" at bounding box center [139, 186] width 7 height 7
checkbox input "false"
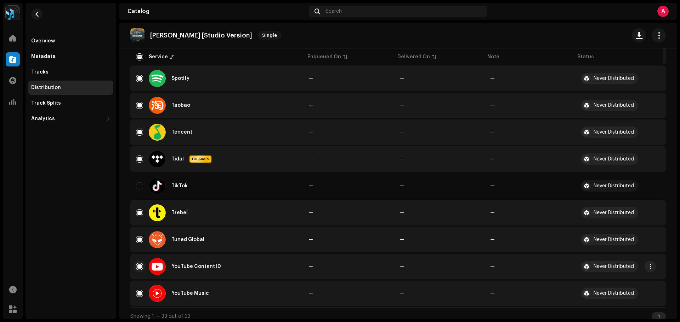
click at [139, 266] on input "Row Selected" at bounding box center [139, 266] width 7 height 7
checkbox input "false"
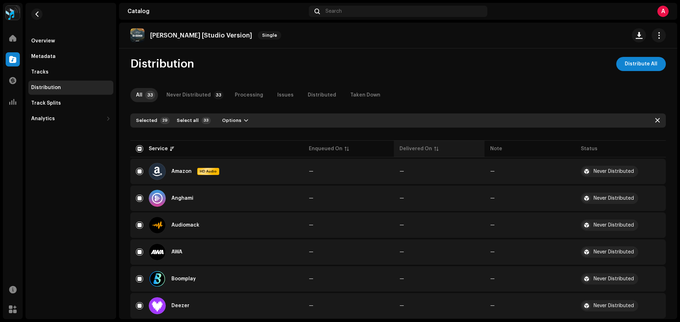
scroll to position [0, 0]
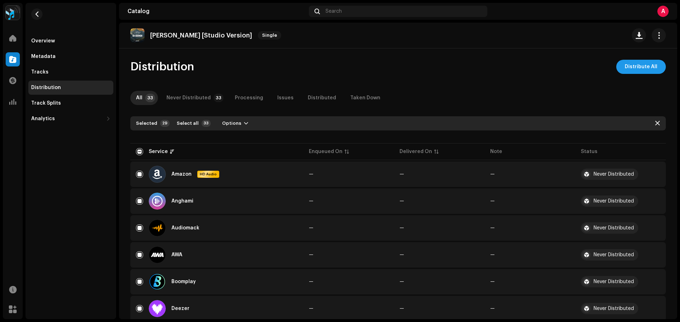
click at [628, 67] on span "Distribute All" at bounding box center [640, 67] width 33 height 14
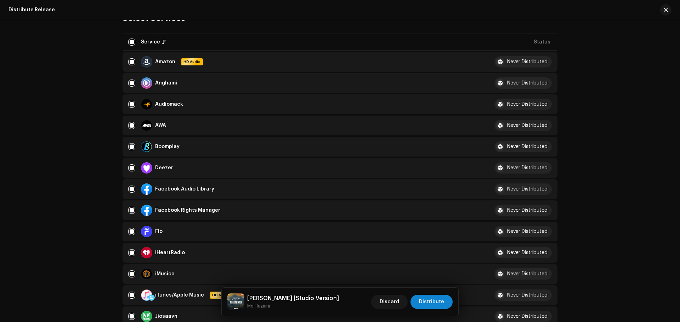
scroll to position [106, 0]
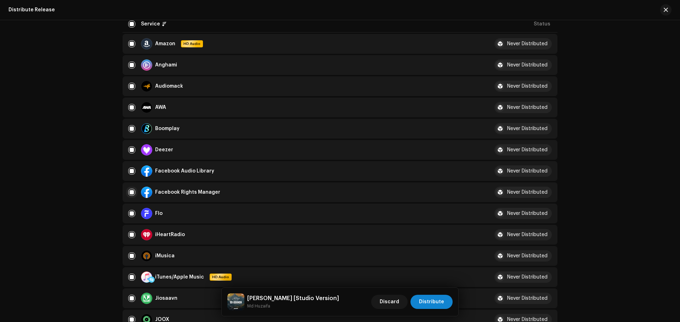
click at [131, 192] on input "checkbox" at bounding box center [131, 192] width 7 height 7
checkbox input "false"
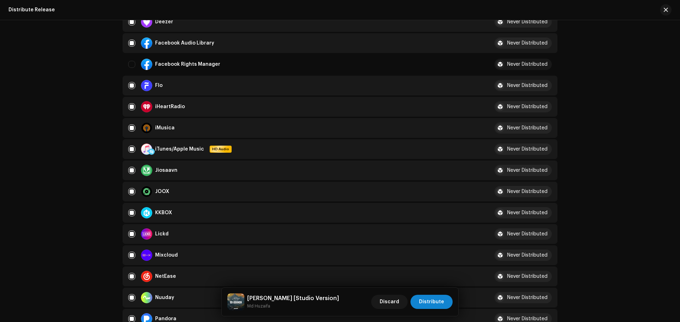
scroll to position [248, 0]
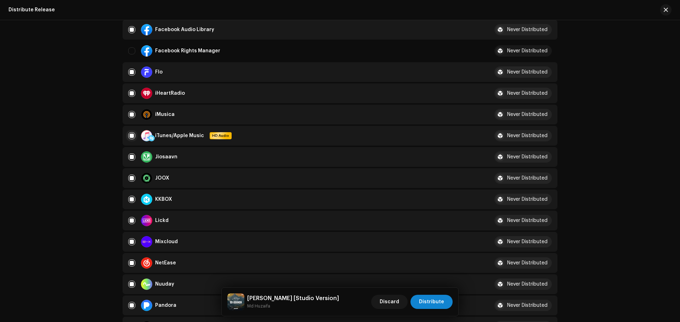
click at [131, 133] on input "Row Selected" at bounding box center [131, 135] width 7 height 7
checkbox input "false"
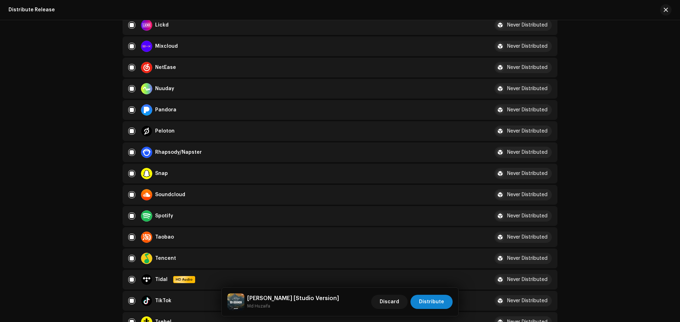
scroll to position [496, 0]
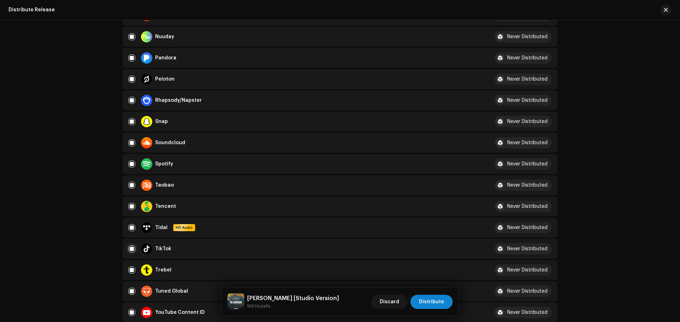
click at [130, 252] on input "Row Selected" at bounding box center [131, 249] width 7 height 7
checkbox input "false"
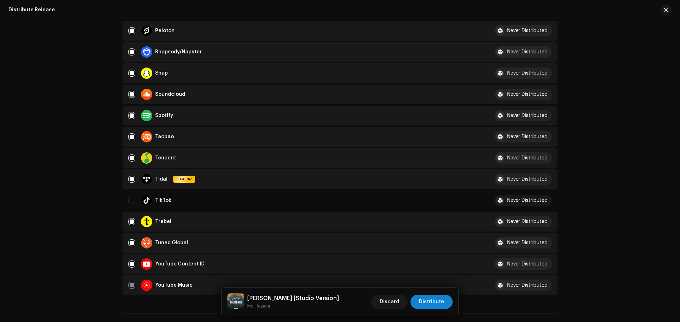
scroll to position [637, 0]
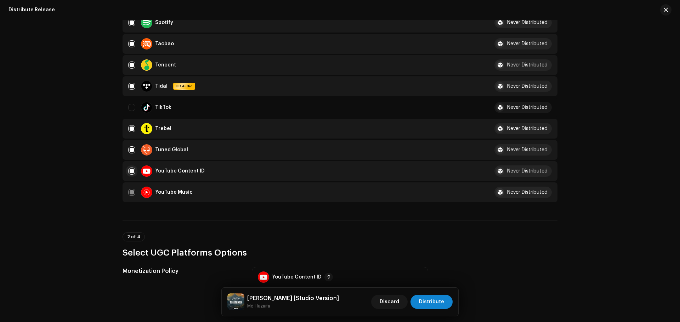
click at [129, 168] on input "Row Selected" at bounding box center [131, 171] width 7 height 7
checkbox input "false"
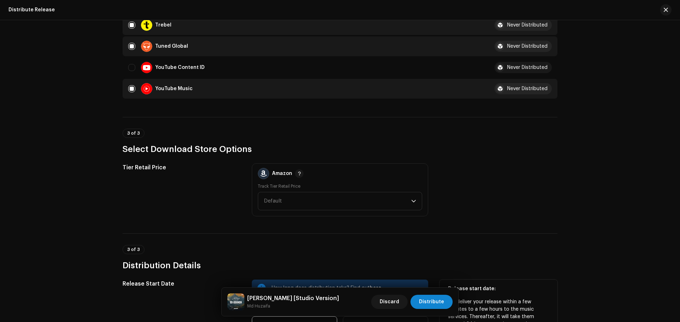
scroll to position [814, 0]
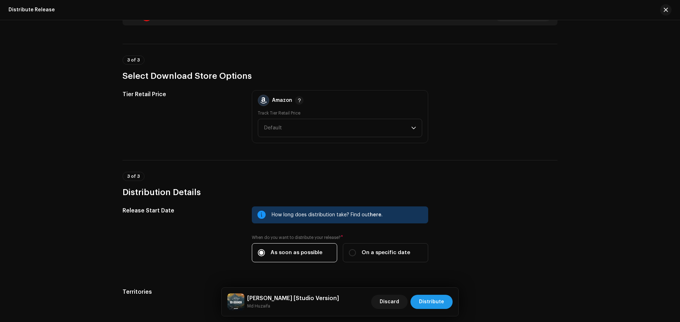
click at [436, 297] on span "Distribute" at bounding box center [431, 302] width 25 height 14
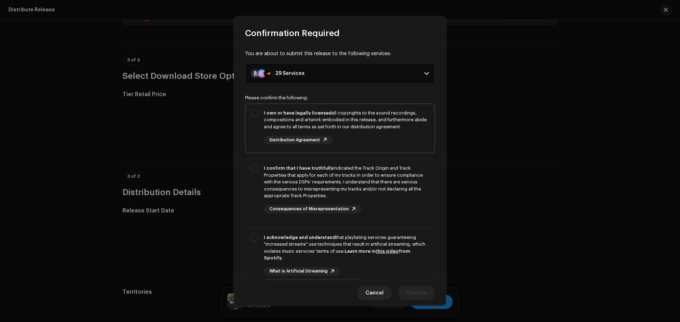
click at [388, 110] on div "I own or have legally licensed all copyrights to the sound recordings, composit…" at bounding box center [346, 120] width 165 height 21
checkbox input "true"
click at [395, 175] on div "I confirm that I have truthfully indicated the Track Origin and Track Propertie…" at bounding box center [346, 182] width 165 height 35
checkbox input "true"
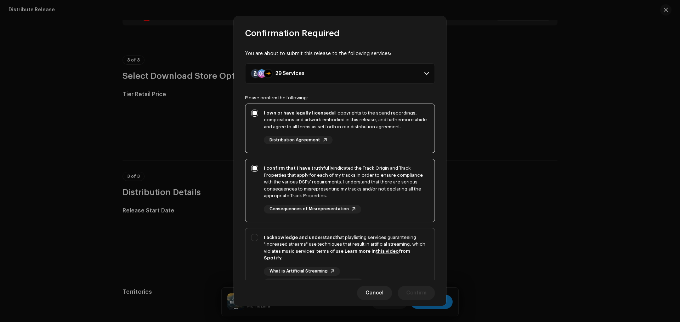
click at [408, 244] on div "I acknowledge and understand that playlisting services guaranteeing "increased …" at bounding box center [346, 248] width 165 height 28
checkbox input "true"
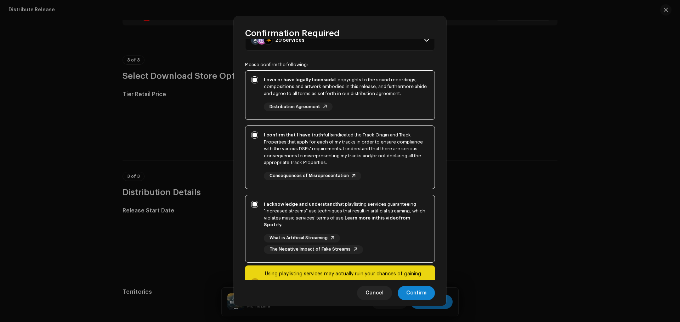
scroll to position [64, 0]
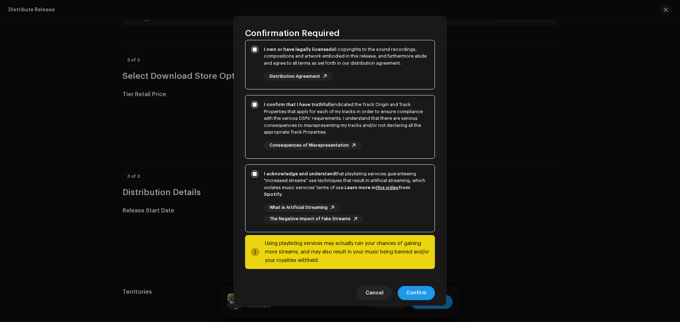
click at [419, 296] on span "Confirm" at bounding box center [416, 293] width 20 height 14
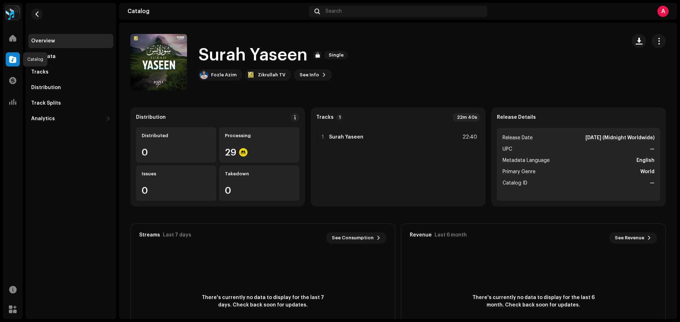
click at [9, 61] on span at bounding box center [12, 60] width 7 height 6
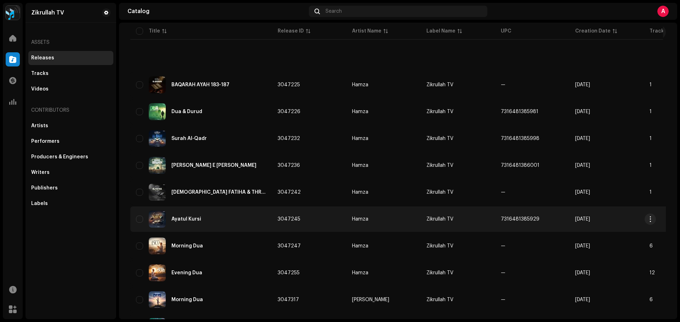
scroll to position [106, 0]
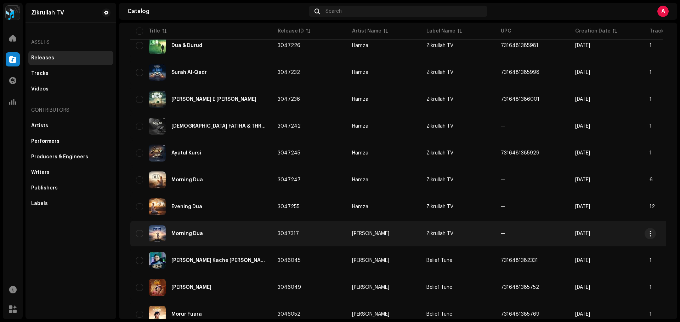
click at [189, 229] on div "Morning Dua" at bounding box center [201, 233] width 130 height 17
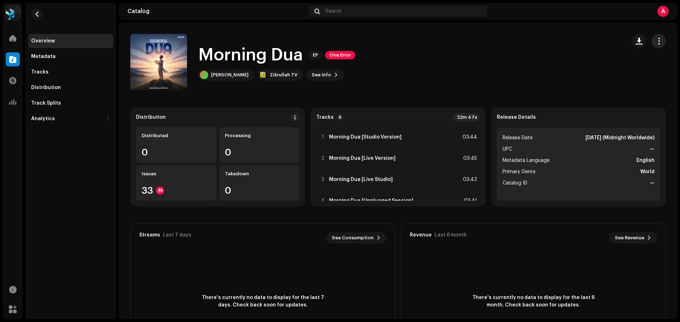
click at [655, 39] on span "button" at bounding box center [658, 41] width 7 height 6
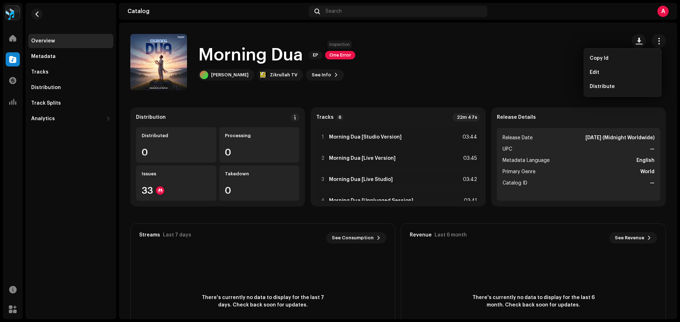
click at [340, 52] on span "One Error" at bounding box center [340, 55] width 30 height 8
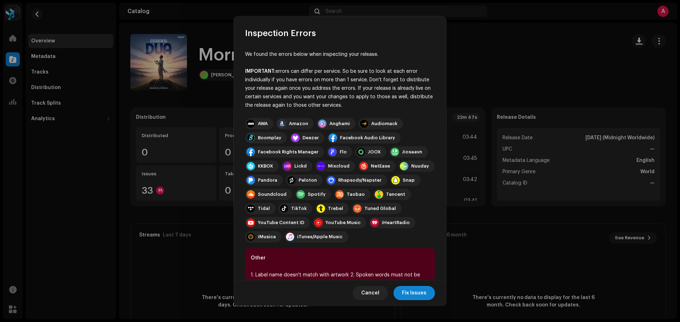
click at [340, 52] on div "We found the errors below when inspecting your release. IMPORTANT: errors can d…" at bounding box center [340, 160] width 212 height 242
click at [376, 82] on div "IMPORTANT: errors can differ per service. So be sure to look at each error indi…" at bounding box center [340, 88] width 190 height 42
click at [304, 82] on div "IMPORTANT: errors can differ per service. So be sure to look at each error indi…" at bounding box center [340, 88] width 190 height 42
click at [409, 290] on span "Fix Issues" at bounding box center [414, 293] width 24 height 14
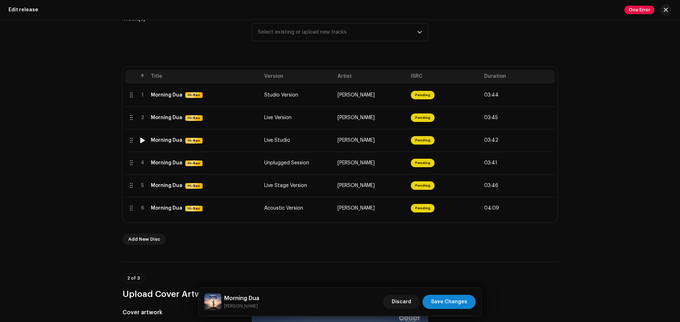
scroll to position [106, 0]
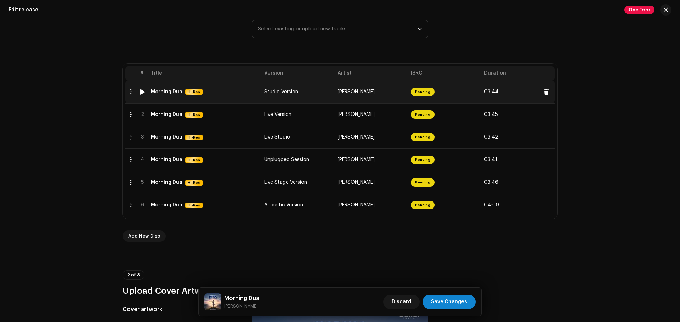
click at [328, 94] on td "Studio Version" at bounding box center [297, 92] width 73 height 23
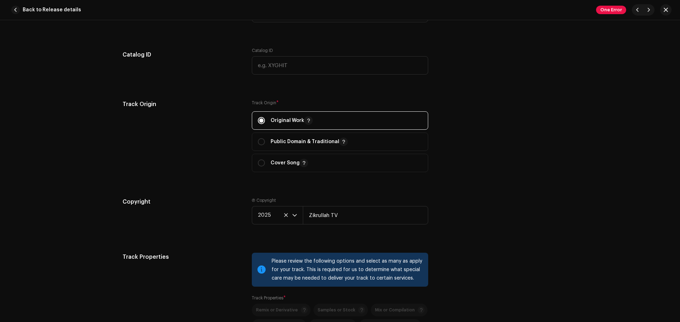
scroll to position [885, 0]
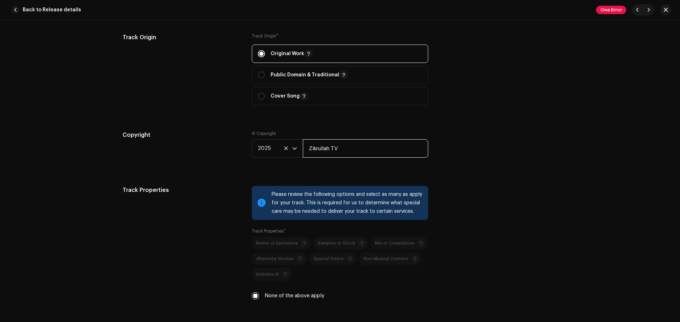
drag, startPoint x: 371, startPoint y: 152, endPoint x: 293, endPoint y: 160, distance: 78.6
click at [293, 160] on re-m-copyright "2025 Zikrullah TV" at bounding box center [340, 149] width 176 height 21
type input "Belief T"
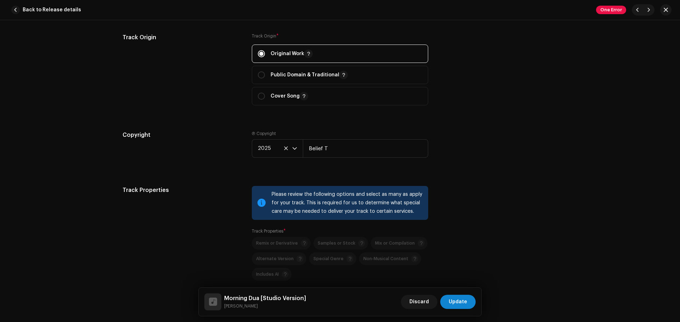
click at [671, 11] on div "Back to Release details One Error" at bounding box center [340, 10] width 680 height 20
click at [665, 12] on span "button" at bounding box center [665, 10] width 4 height 6
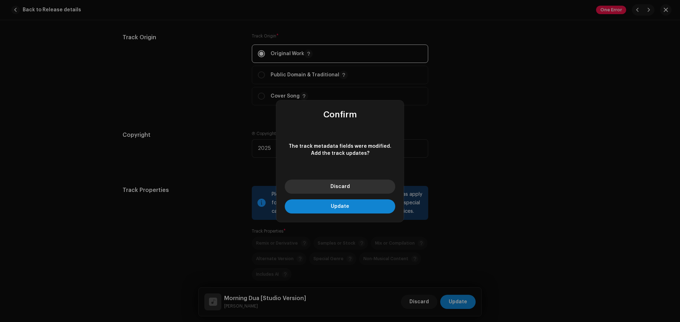
click at [348, 188] on span "Discard" at bounding box center [339, 186] width 19 height 5
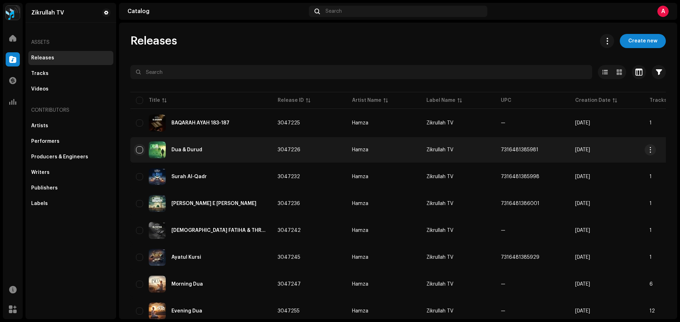
click at [140, 152] on input "checkbox" at bounding box center [139, 150] width 7 height 7
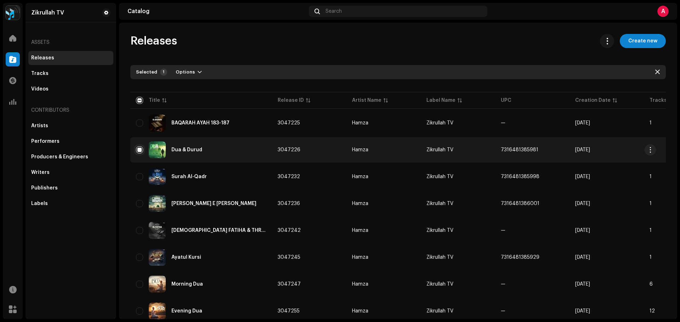
click at [136, 150] on input "Row Selected" at bounding box center [139, 150] width 7 height 7
checkbox input "false"
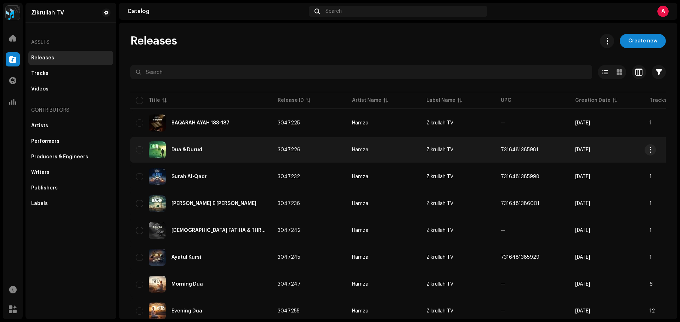
click at [185, 151] on div "Dua & Durud" at bounding box center [186, 150] width 31 height 5
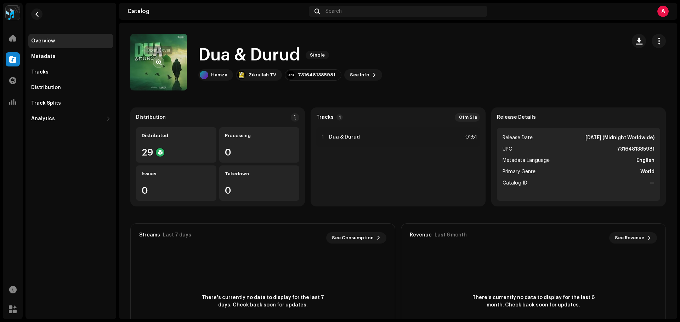
click at [157, 63] on span "button" at bounding box center [158, 62] width 5 height 6
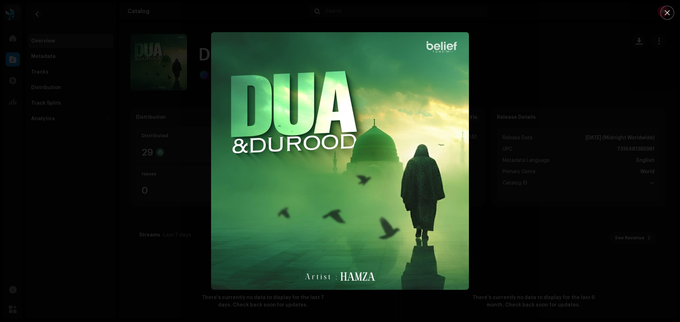
click at [629, 19] on div at bounding box center [340, 161] width 680 height 322
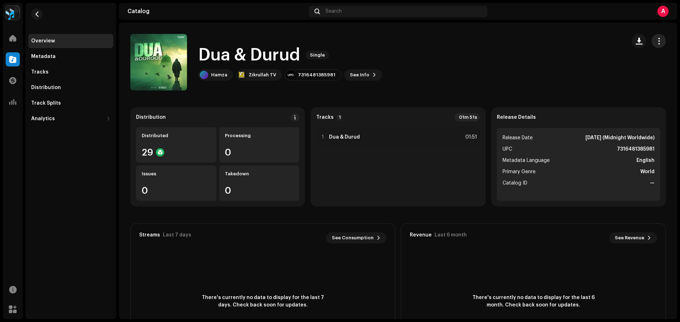
drag, startPoint x: 62, startPoint y: 6, endPoint x: 652, endPoint y: 41, distance: 591.4
click at [655, 41] on span "button" at bounding box center [658, 41] width 7 height 6
click at [608, 66] on div "Edit" at bounding box center [621, 72] width 71 height 14
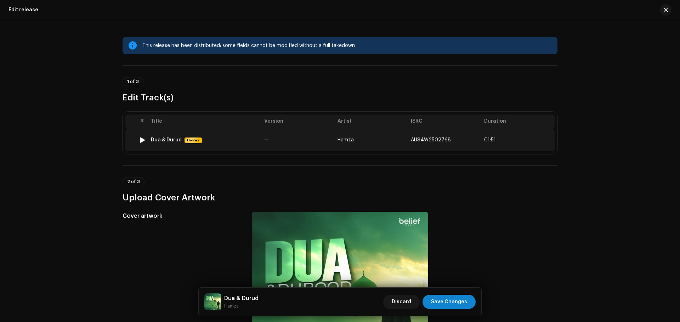
click at [380, 144] on td "Hamza" at bounding box center [370, 140] width 73 height 23
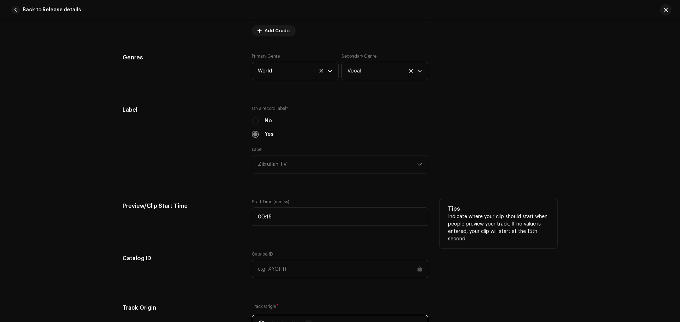
scroll to position [708, 0]
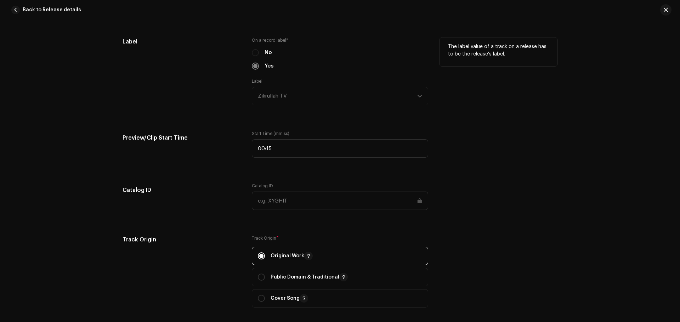
click at [297, 96] on div "Label Zikrullah TV" at bounding box center [340, 92] width 176 height 27
click at [256, 49] on div "No" at bounding box center [340, 53] width 176 height 8
click at [254, 51] on div "No" at bounding box center [340, 53] width 176 height 8
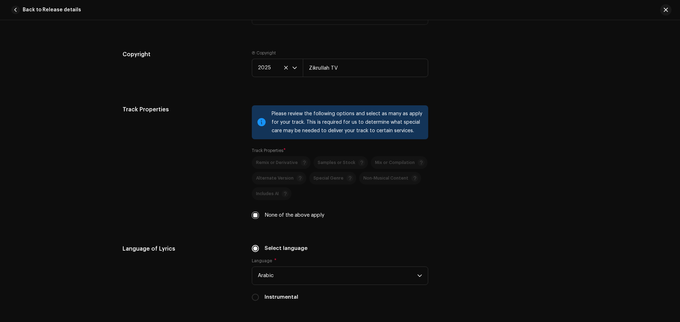
scroll to position [1026, 0]
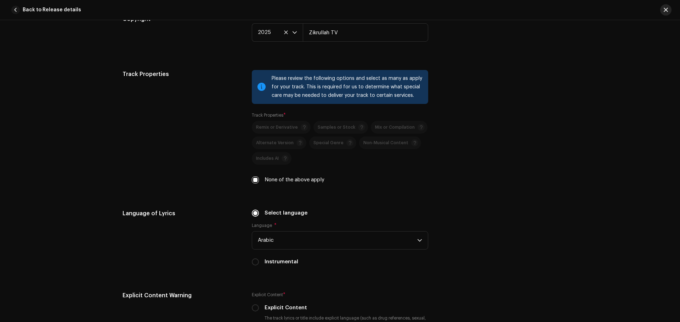
click at [662, 10] on button "button" at bounding box center [665, 9] width 11 height 11
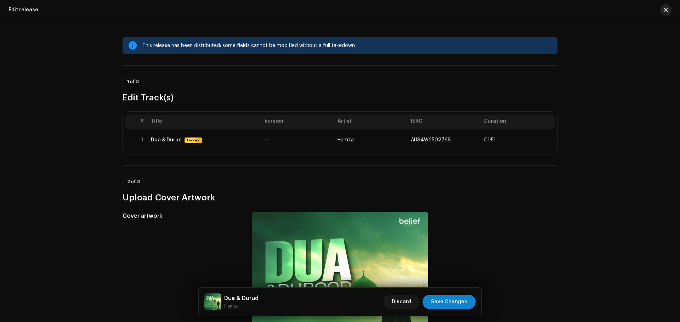
click at [665, 7] on span "button" at bounding box center [665, 10] width 4 height 6
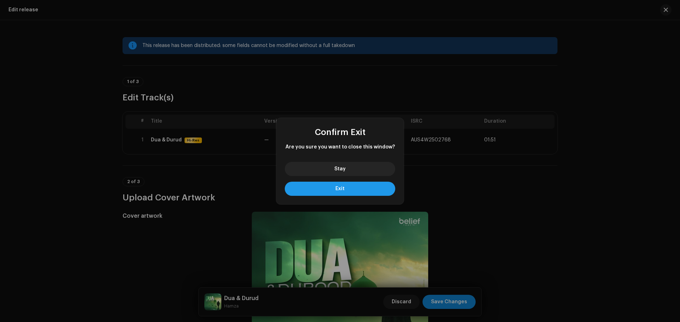
click at [343, 187] on span "Exit" at bounding box center [339, 189] width 9 height 5
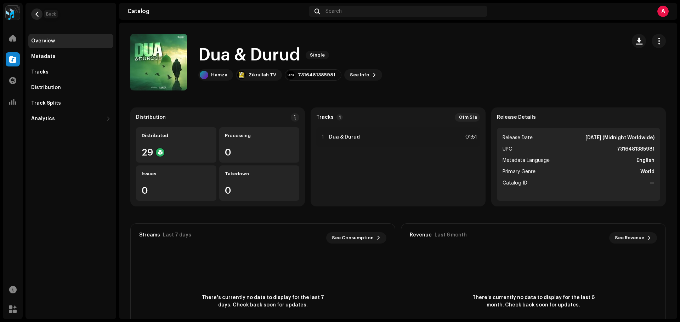
click at [41, 14] on button "button" at bounding box center [36, 13] width 11 height 11
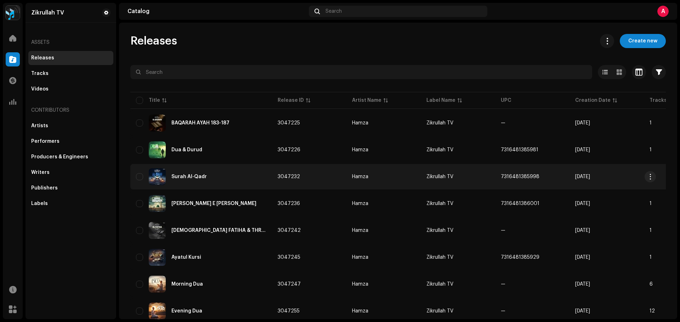
scroll to position [106, 0]
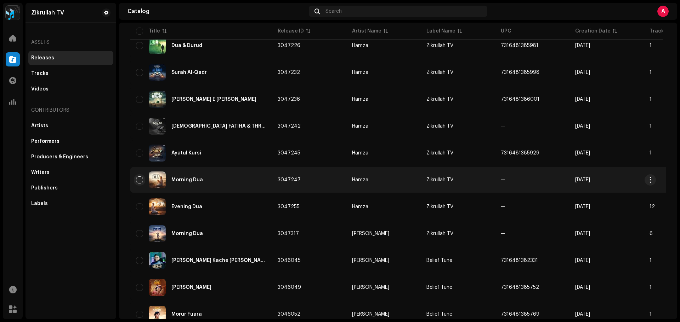
click at [142, 182] on input "checkbox" at bounding box center [139, 180] width 7 height 7
checkbox input "true"
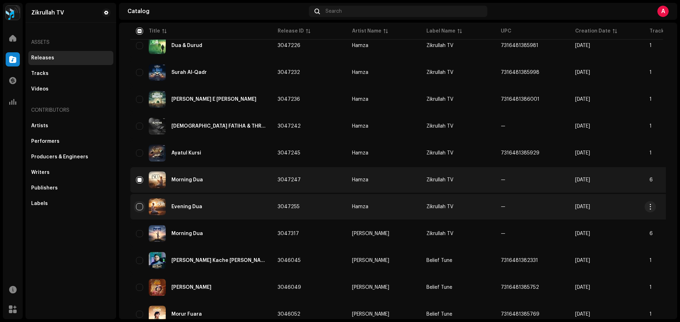
click at [137, 206] on input "Row Unselected" at bounding box center [139, 207] width 7 height 7
checkbox input "true"
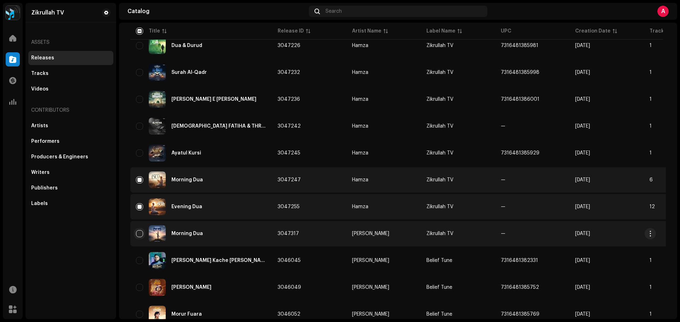
click at [141, 233] on input "Row Unselected" at bounding box center [139, 233] width 7 height 7
checkbox input "true"
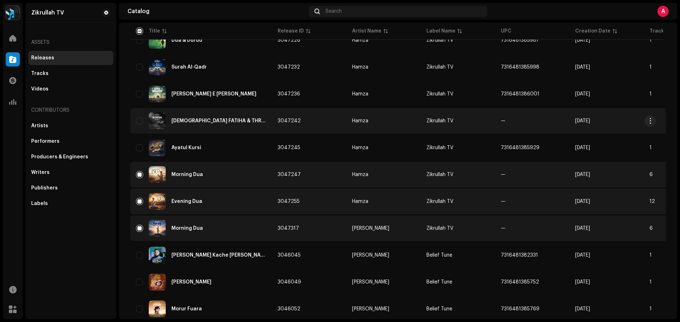
scroll to position [71, 0]
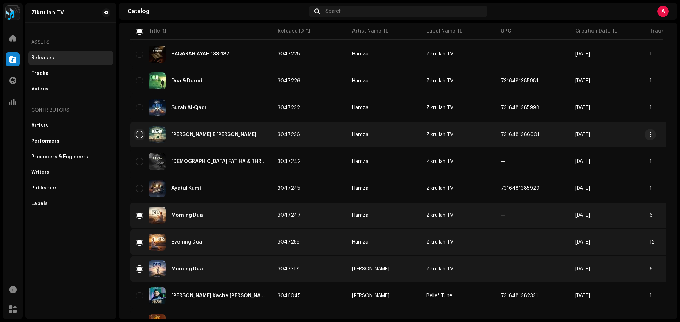
click at [141, 134] on input "Row Unselected" at bounding box center [139, 134] width 7 height 7
checkbox input "true"
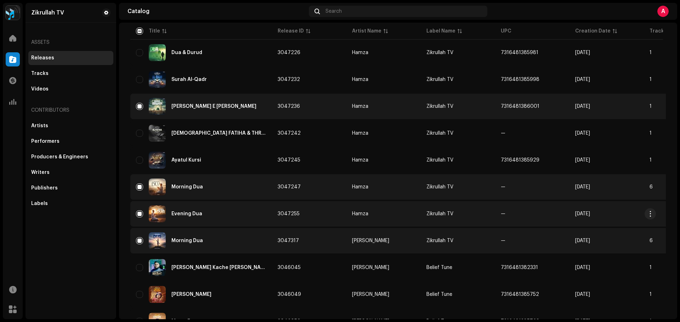
scroll to position [106, 0]
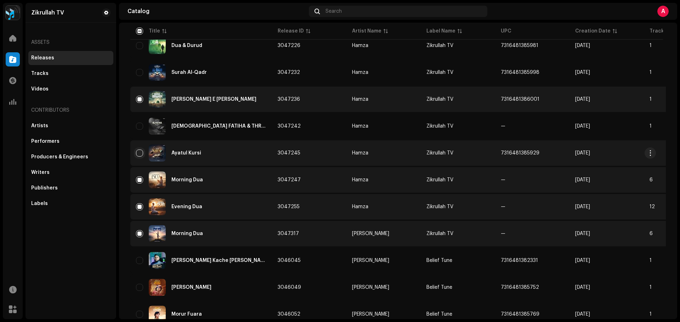
click at [137, 153] on input "Row Unselected" at bounding box center [139, 153] width 7 height 7
click at [137, 153] on input "Row Selected" at bounding box center [139, 153] width 7 height 7
checkbox input "false"
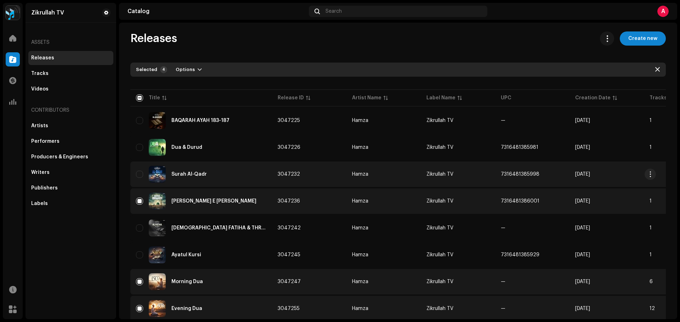
scroll to position [0, 0]
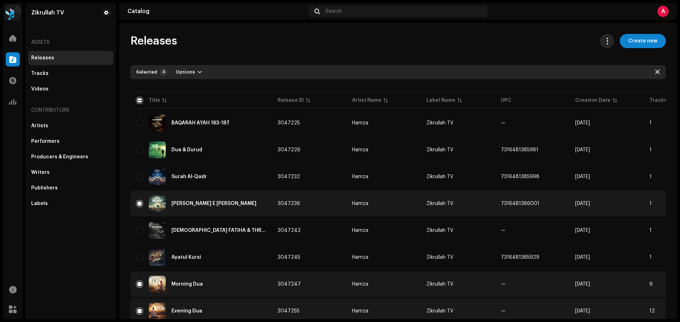
click at [603, 40] on span at bounding box center [606, 41] width 7 height 6
click at [494, 44] on div "Releases Create new" at bounding box center [397, 41] width 535 height 14
click at [189, 72] on span "Options" at bounding box center [185, 72] width 19 height 14
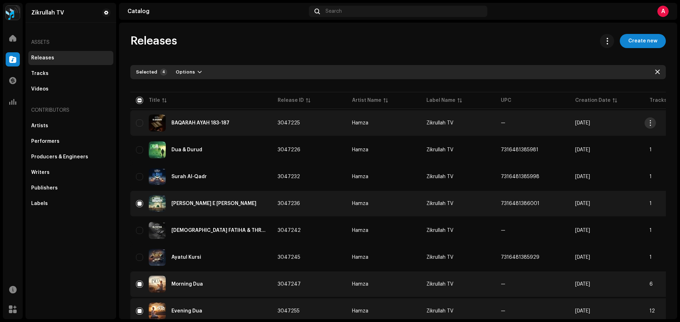
click at [650, 125] on span "button" at bounding box center [649, 123] width 5 height 6
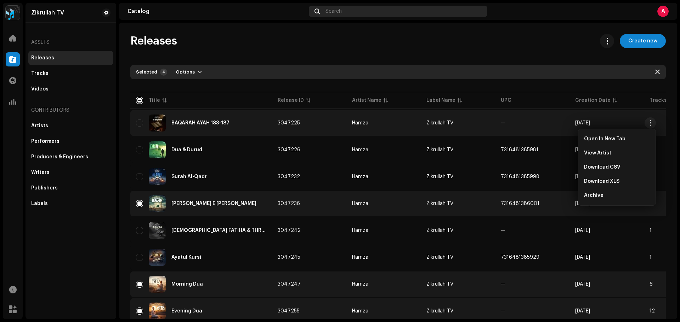
click at [313, 8] on div "Search" at bounding box center [398, 11] width 178 height 11
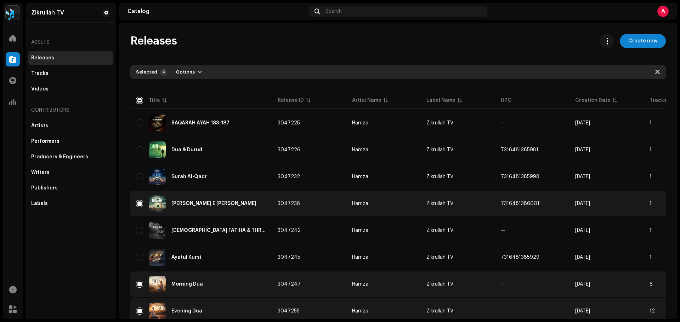
click at [401, 32] on div "Releases Create new Selected 4 Options Filters Distribution status Never Distri…" at bounding box center [398, 171] width 558 height 297
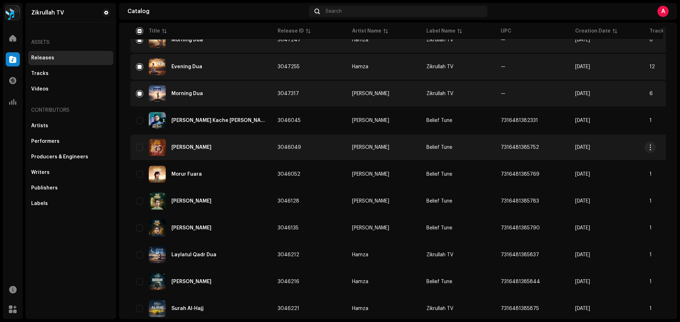
scroll to position [248, 0]
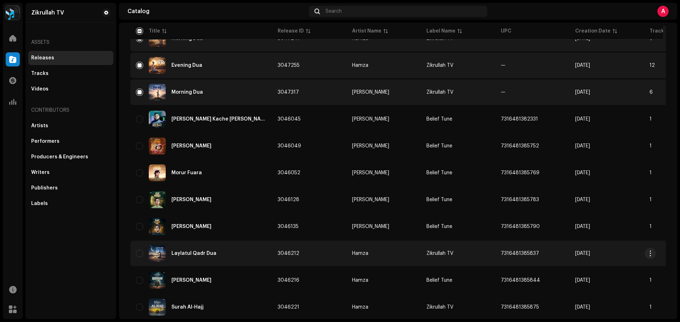
click at [185, 253] on div "Laylatul Qadr Dua" at bounding box center [193, 253] width 45 height 5
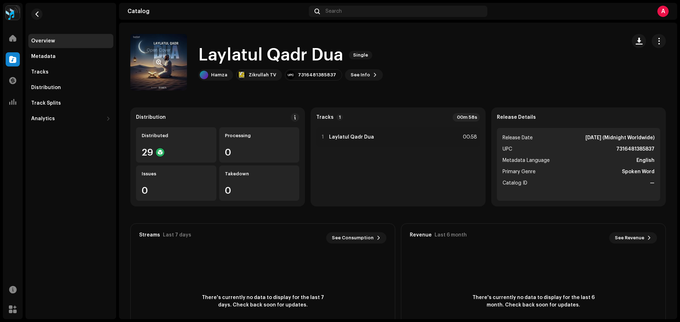
click at [159, 62] on span "button" at bounding box center [158, 62] width 5 height 6
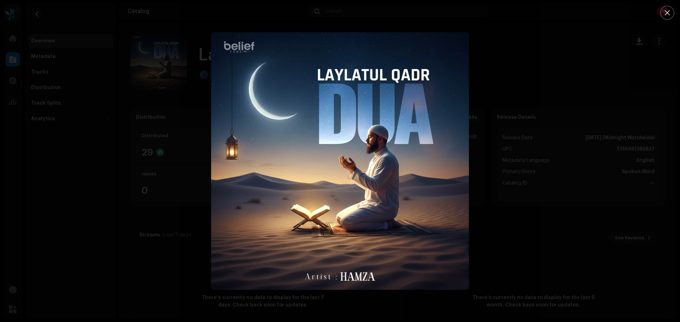
click at [128, 75] on div at bounding box center [340, 161] width 680 height 322
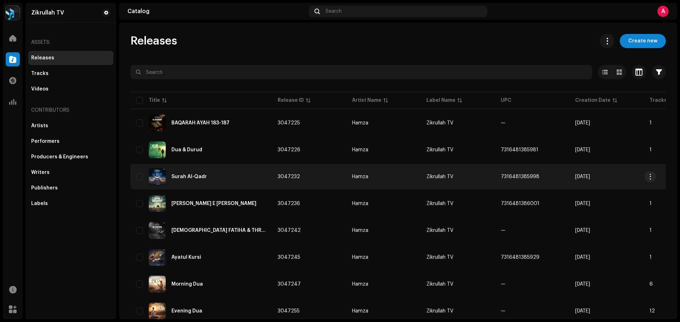
scroll to position [142, 0]
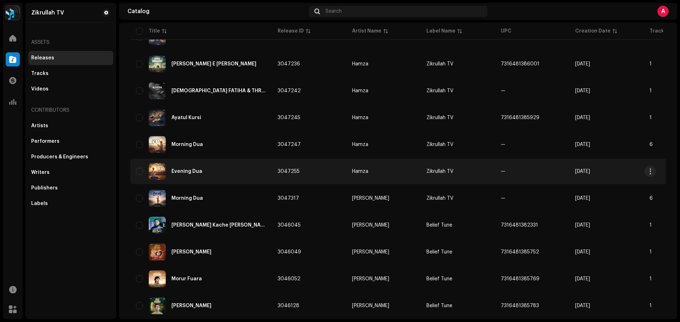
click at [246, 168] on div "Evening Dua" at bounding box center [201, 171] width 130 height 17
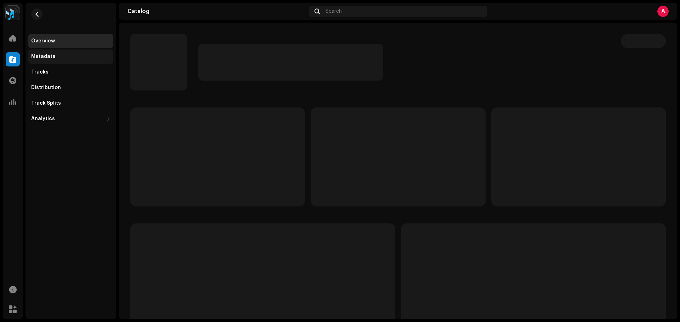
click at [64, 54] on div "Metadata" at bounding box center [70, 57] width 79 height 6
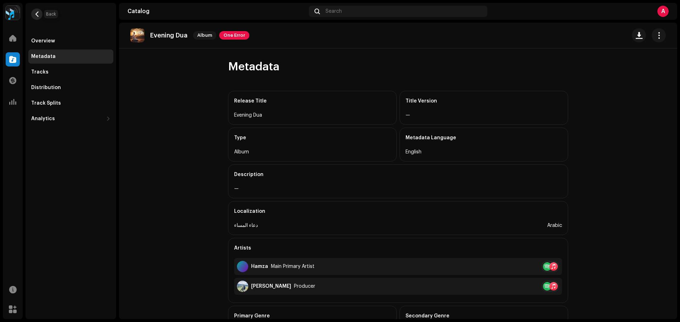
click at [38, 14] on span "button" at bounding box center [36, 14] width 5 height 6
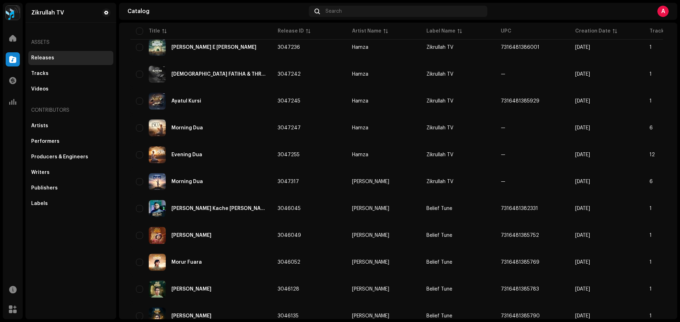
scroll to position [177, 0]
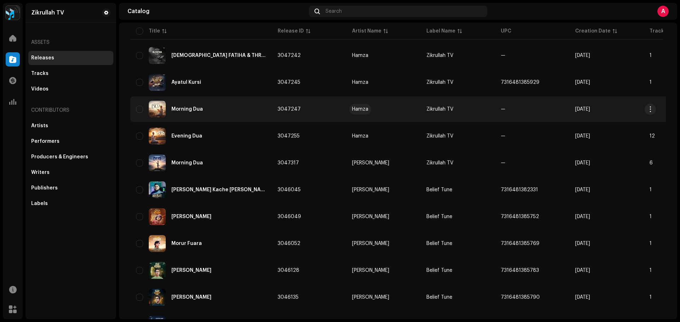
click at [360, 111] on div "Hamza" at bounding box center [360, 109] width 16 height 5
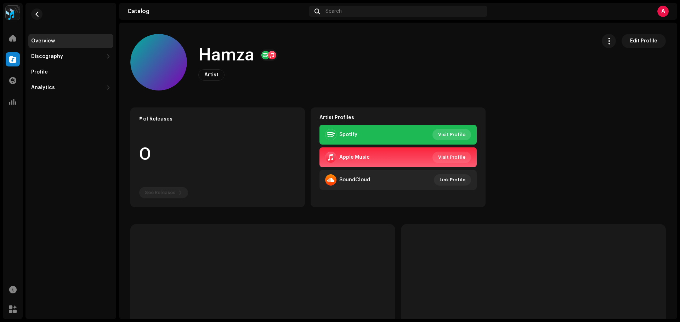
click at [450, 132] on span "Visit Profile" at bounding box center [451, 135] width 27 height 14
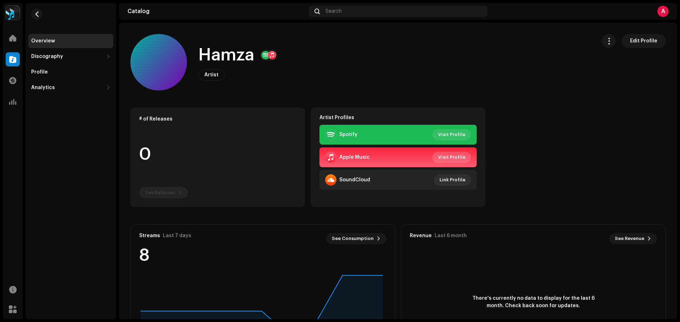
click at [452, 158] on span "Visit Profile" at bounding box center [451, 157] width 27 height 14
